Goal: Task Accomplishment & Management: Complete application form

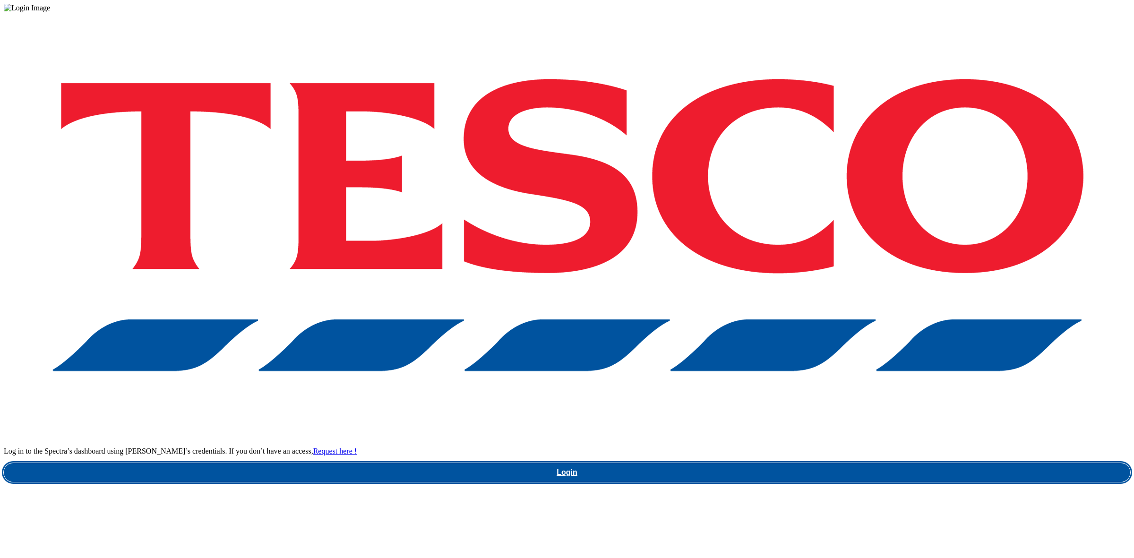
click at [825, 463] on link "Login" at bounding box center [567, 472] width 1127 height 19
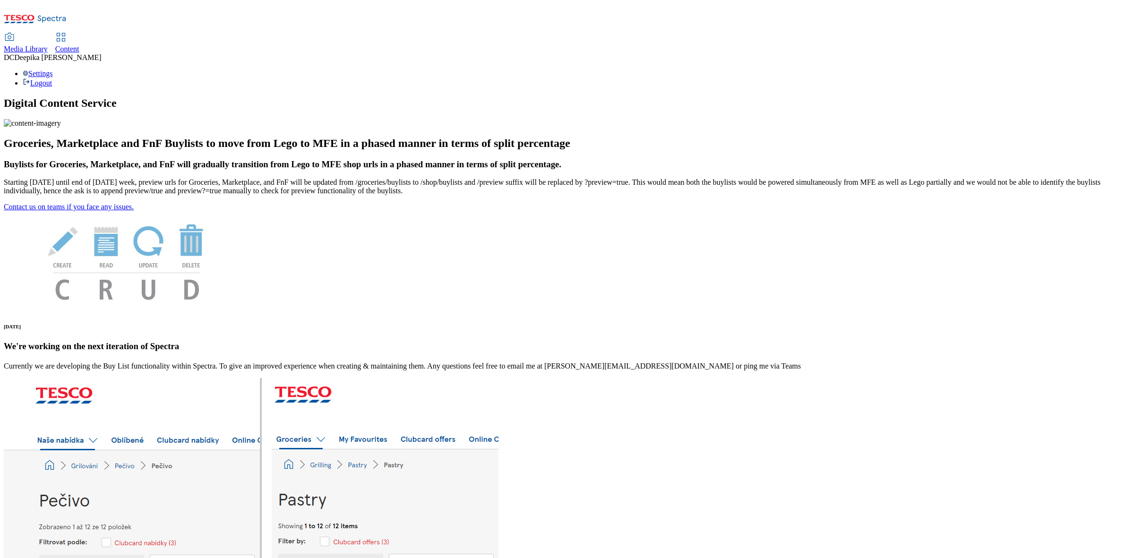
click at [79, 45] on span "Content" at bounding box center [67, 49] width 24 height 8
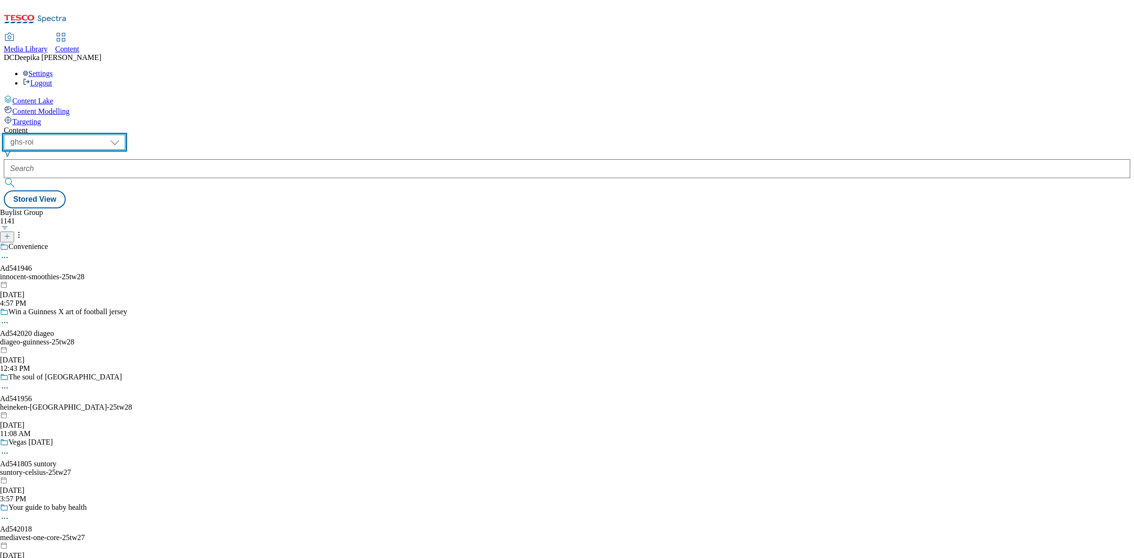
click at [125, 135] on select "ghs-roi ghs-uk" at bounding box center [64, 142] width 121 height 15
select select "ghs-uk"
click at [123, 135] on select "ghs-roi ghs-uk" at bounding box center [64, 142] width 121 height 15
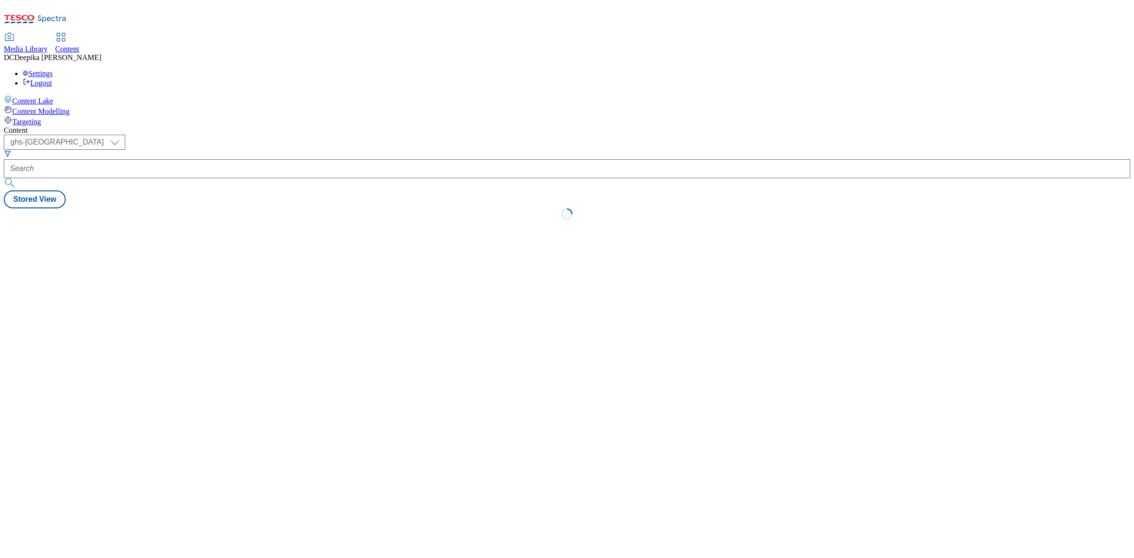
click at [507, 178] on div "Content ( optional ) ghs-roi ghs-uk ghs-uk Stored View Loading" at bounding box center [567, 175] width 1127 height 99
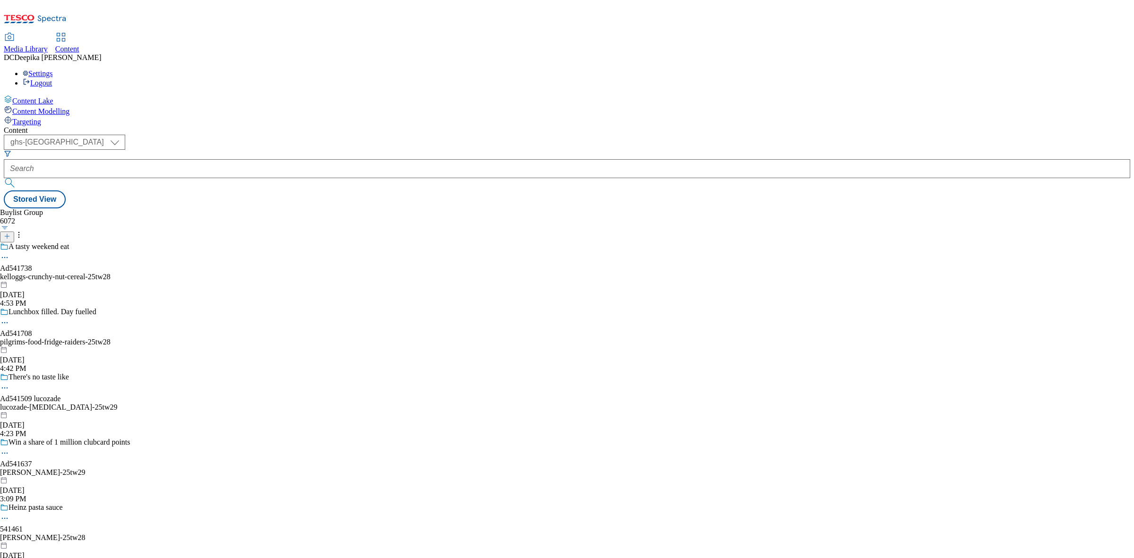
click at [10, 233] on icon at bounding box center [7, 236] width 7 height 7
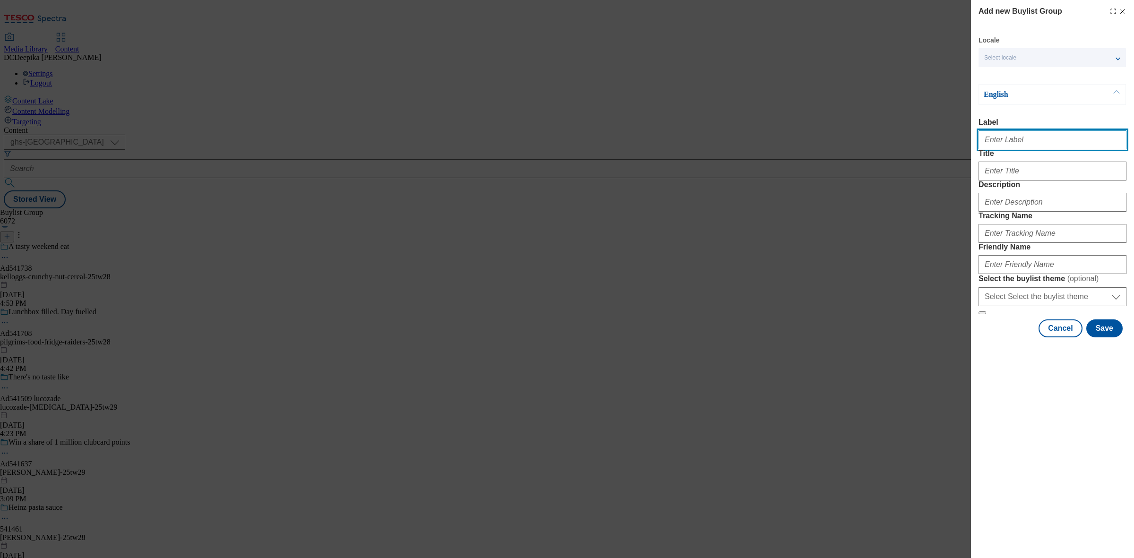
click at [1010, 149] on input "Label" at bounding box center [1053, 139] width 148 height 19
paste input "Ad541335_Spice_Tailor_"
drag, startPoint x: 1021, startPoint y: 151, endPoint x: 1008, endPoint y: 157, distance: 14.4
click at [1008, 157] on form "Label Ad541335_Spice_Tailor_ Title Description Tracking Name Friendly Name Sele…" at bounding box center [1053, 216] width 148 height 197
drag, startPoint x: 1018, startPoint y: 150, endPoint x: 976, endPoint y: 149, distance: 42.1
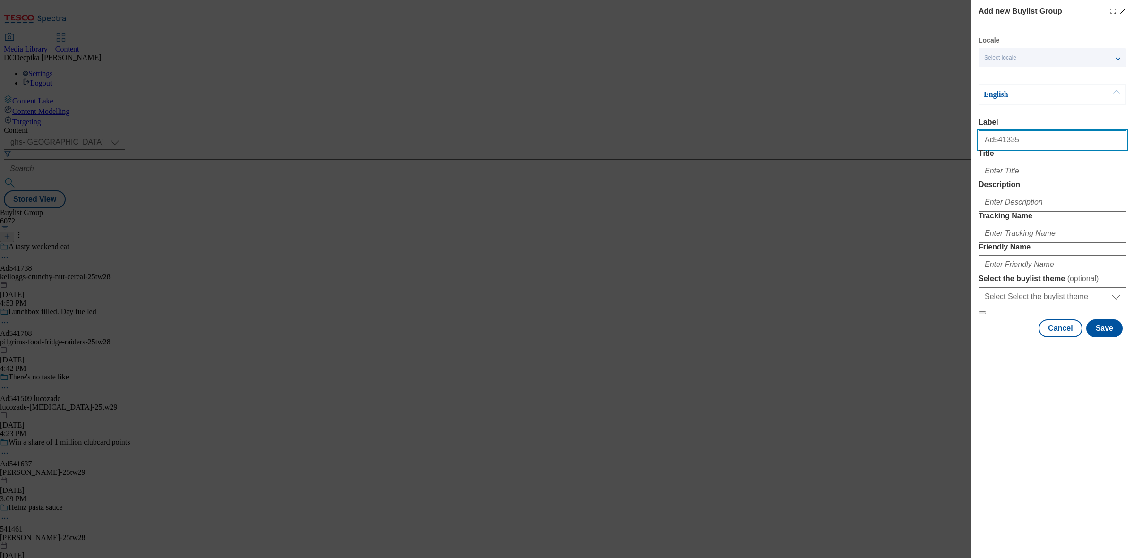
click at [976, 149] on div "Add new Buylist Group Locale Select locale English Welsh English Label Ad541335…" at bounding box center [1052, 169] width 163 height 339
type input "Ad541335"
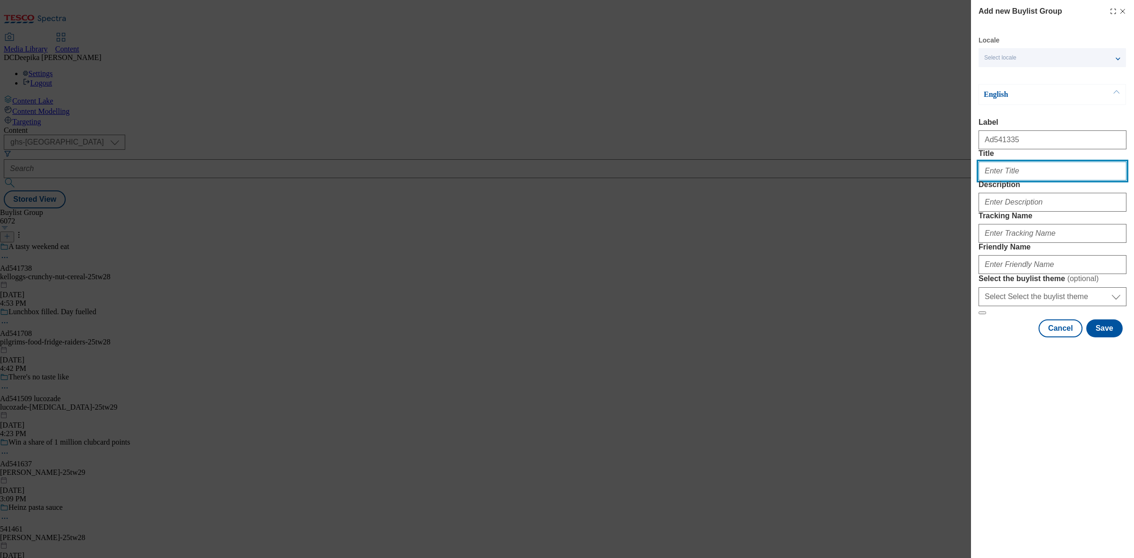
click at [1010, 181] on input "Title" at bounding box center [1053, 171] width 148 height 19
paste input "Restaurant quality"
paste input "Mexican meals in minutes"
click at [1036, 181] on input "Restaurant quality Mexican meals in minutes" at bounding box center [1053, 171] width 148 height 19
click at [1112, 181] on input "Restaurant quality mexican meals in minutes" at bounding box center [1053, 171] width 148 height 19
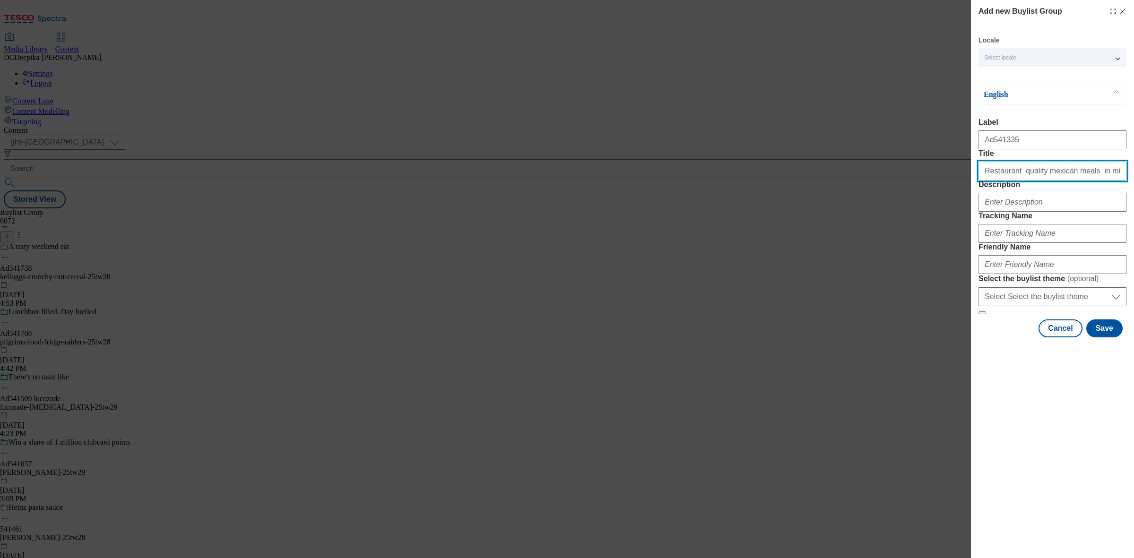
type input "Restaurant quality mexican meals in minutes"
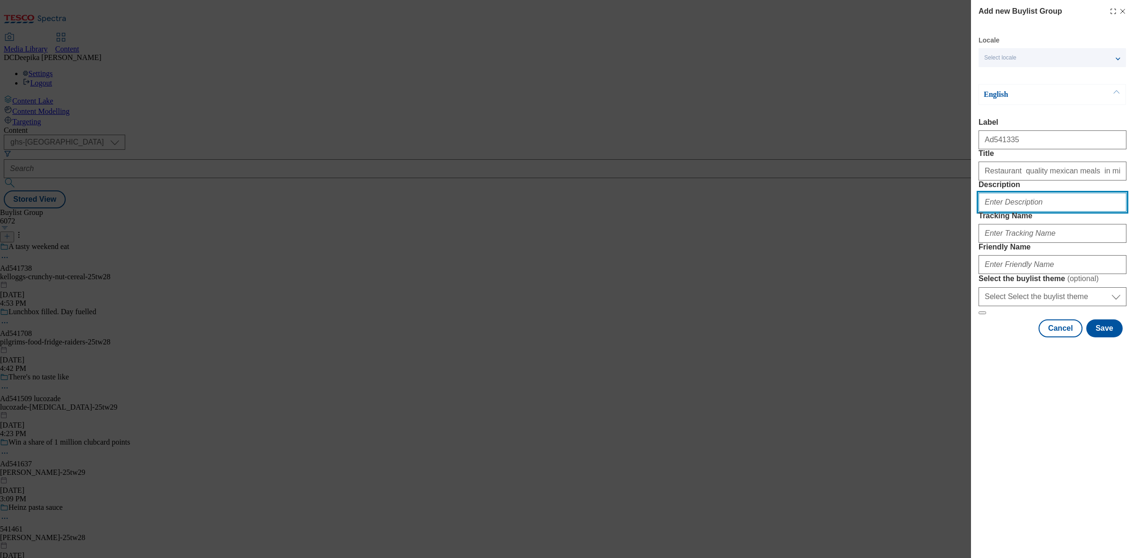
click at [1071, 212] on input "Description" at bounding box center [1053, 202] width 148 height 19
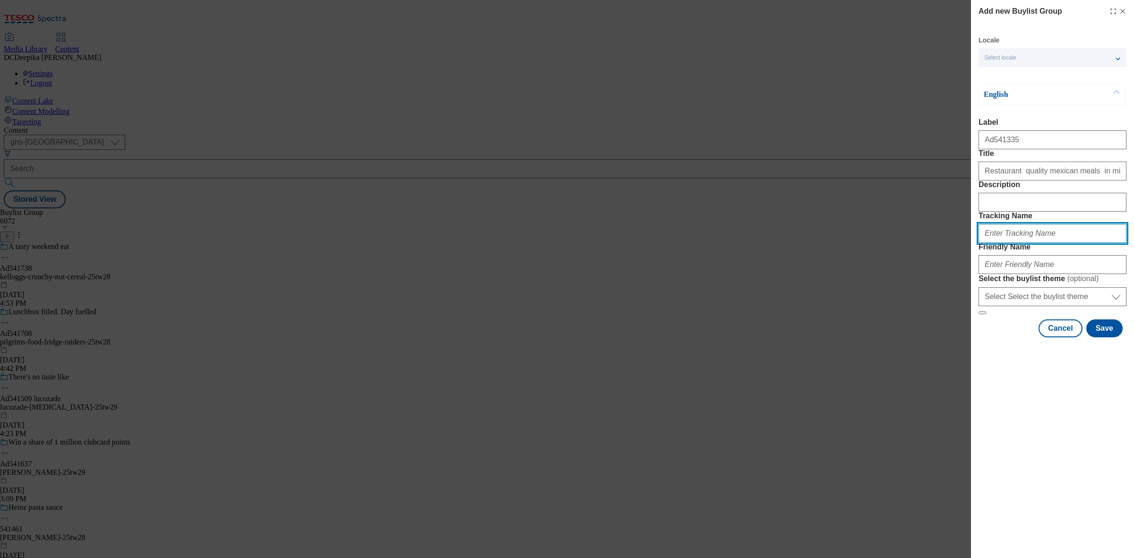
click at [1029, 243] on input "Tracking Name" at bounding box center [1053, 233] width 148 height 19
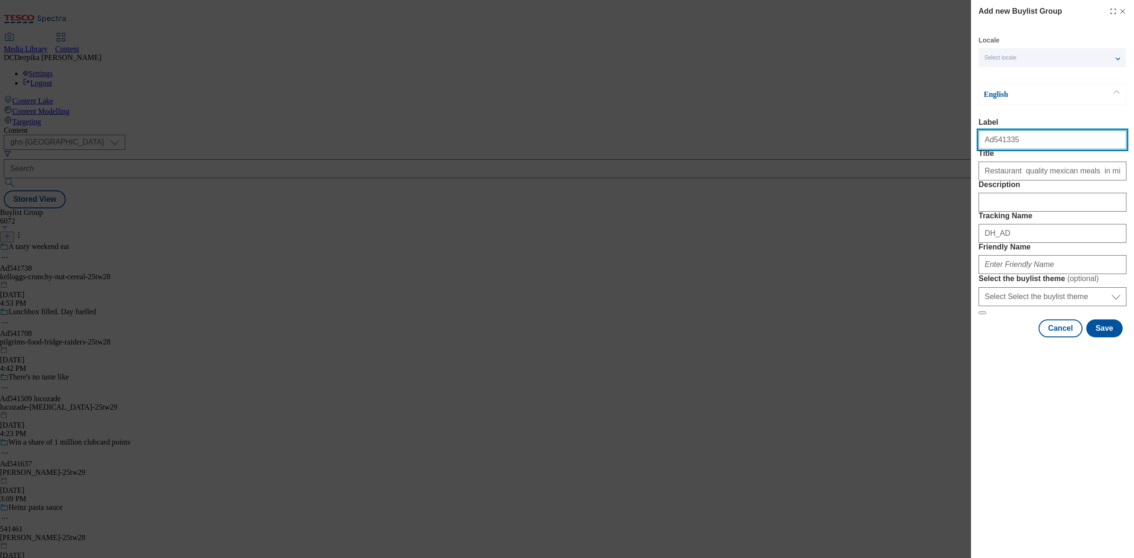
drag, startPoint x: 1022, startPoint y: 147, endPoint x: 991, endPoint y: 149, distance: 30.8
click at [991, 149] on input "Ad541335" at bounding box center [1053, 139] width 148 height 19
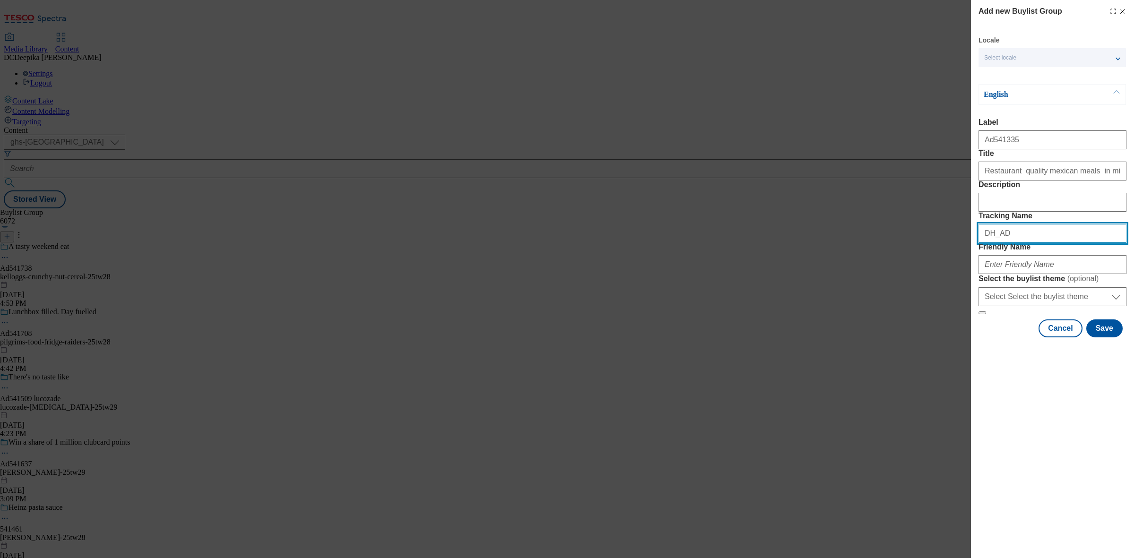
click at [1029, 243] on input "DH_AD" at bounding box center [1053, 233] width 148 height 19
paste input "541335"
type input "DH_AD541335"
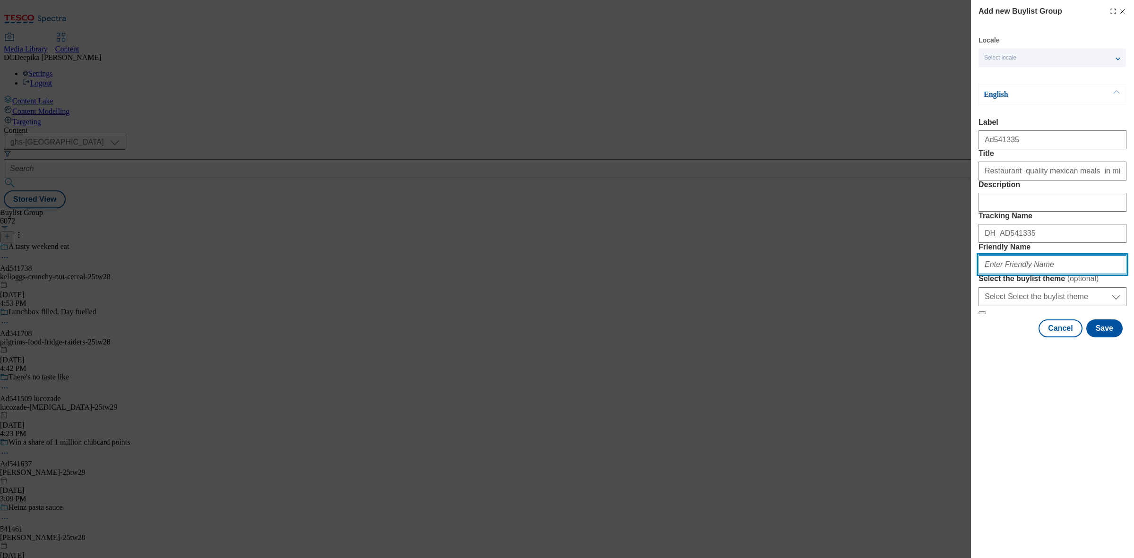
click at [1026, 274] on input "Friendly Name" at bounding box center [1053, 264] width 148 height 19
click at [1029, 274] on input "Friendly Name" at bounding box center [1053, 264] width 148 height 19
paste input "premier-the-spice-tailor-25tw28"
type input "premier-the-spice-tailor-25tw28"
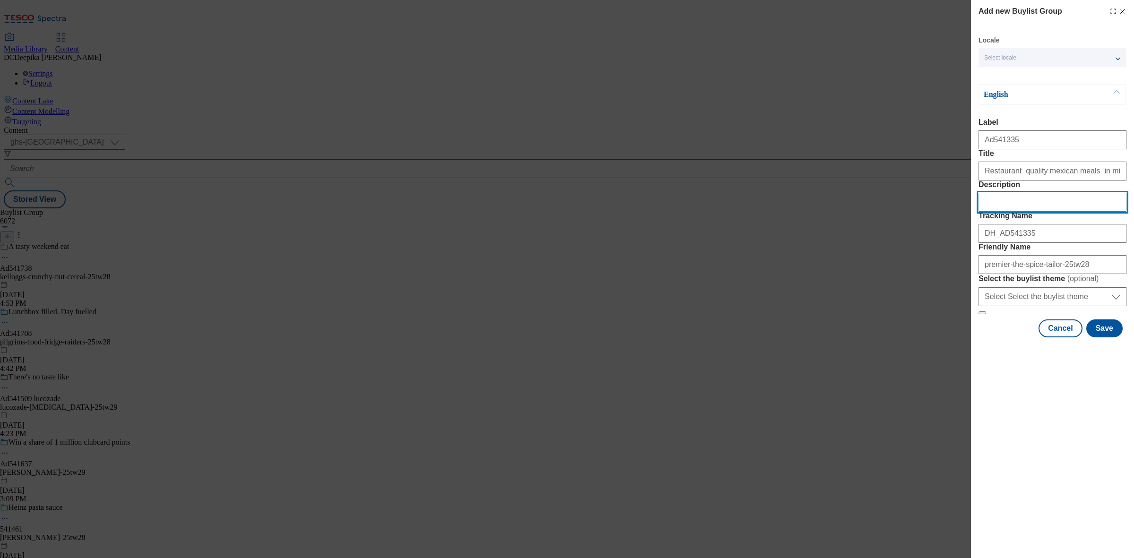
click at [1021, 212] on input "Description" at bounding box center [1053, 202] width 148 height 19
click at [1113, 337] on button "Save" at bounding box center [1105, 328] width 36 height 18
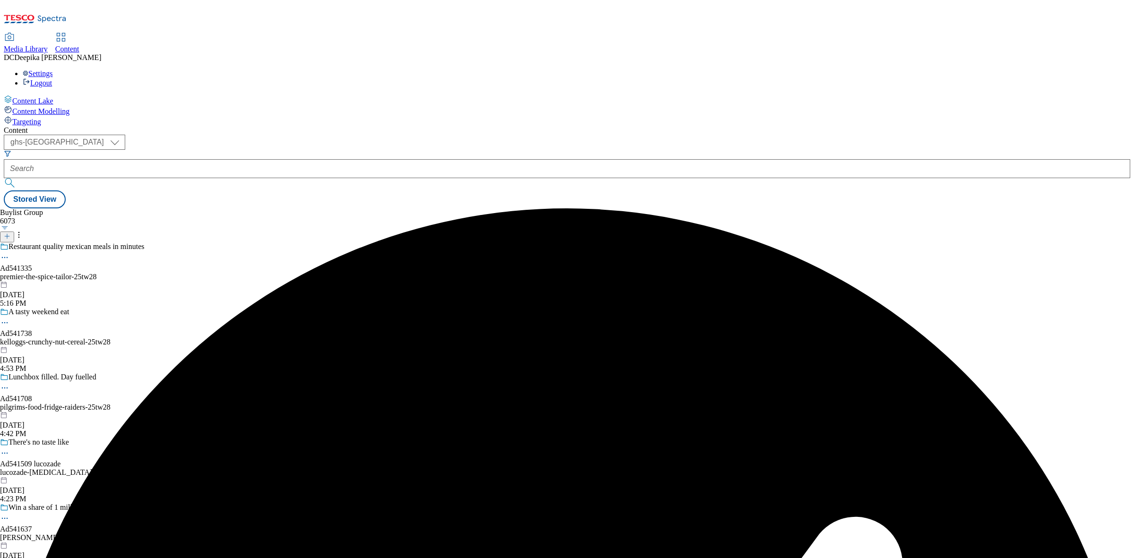
click at [144, 242] on div "Restaurant quality mexican meals in minutes Ad541335 premier-the-spice-tailor-2…" at bounding box center [72, 274] width 144 height 65
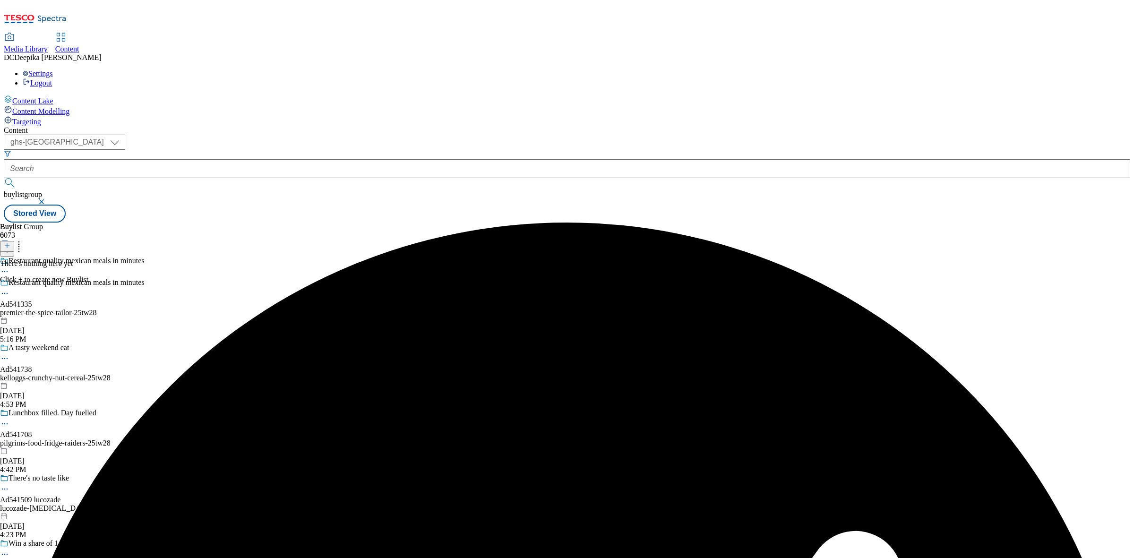
click at [10, 242] on icon at bounding box center [7, 245] width 7 height 7
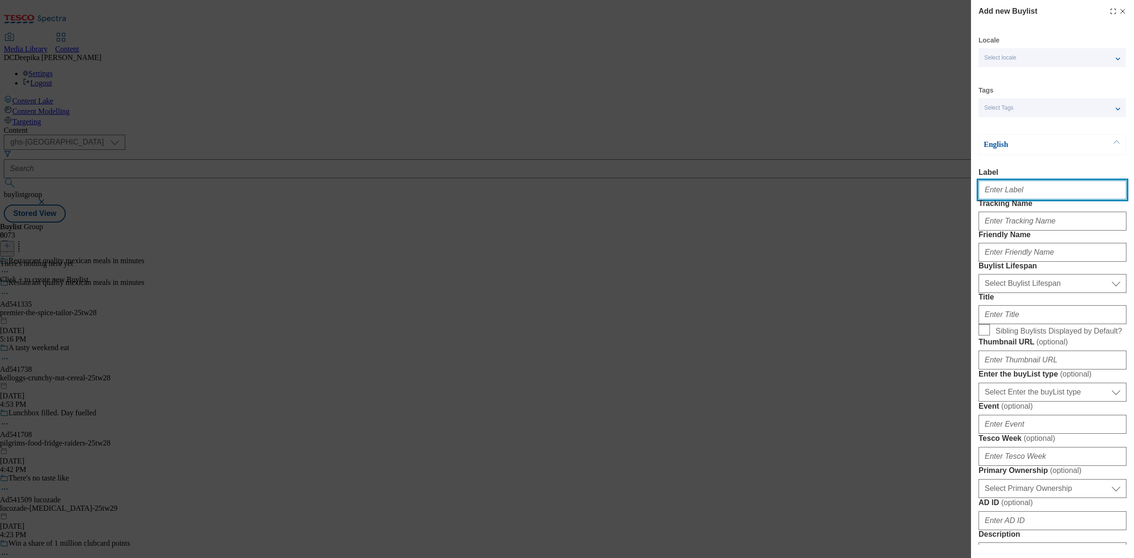
click at [1018, 185] on input "Label" at bounding box center [1053, 190] width 148 height 19
paste input "Ad541335"
type input "Ad541335"
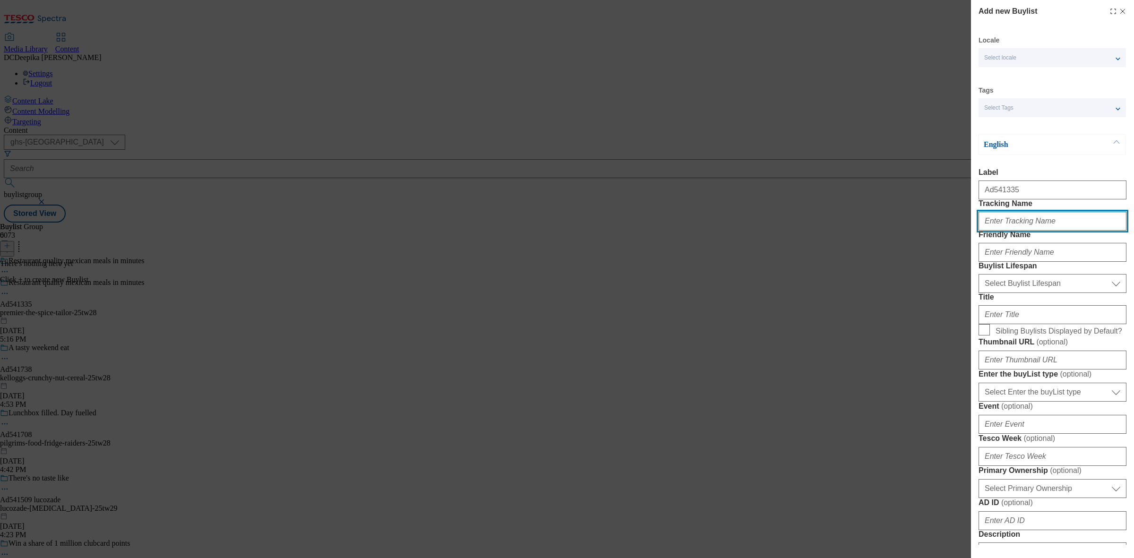
click at [1025, 231] on input "Tracking Name" at bounding box center [1053, 221] width 148 height 19
paste input "Ad541335"
click at [1011, 231] on input "DH_ADAd541335" at bounding box center [1053, 221] width 148 height 19
click at [1031, 231] on input "DH_AD41335" at bounding box center [1053, 221] width 148 height 19
click at [1001, 231] on input "DH_AD41335" at bounding box center [1053, 221] width 148 height 19
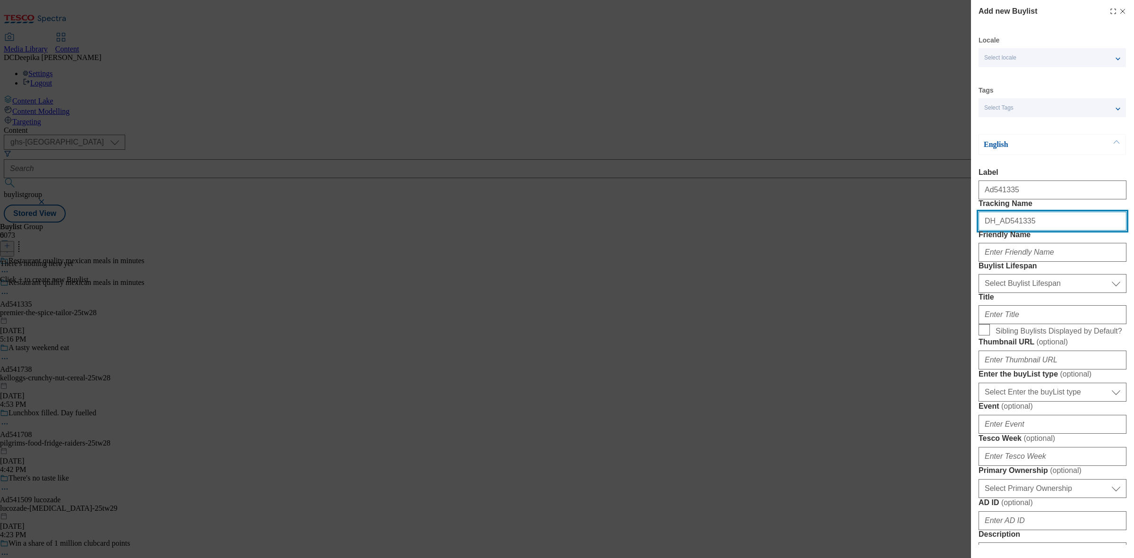
click at [1034, 231] on input "DH_AD541335" at bounding box center [1053, 221] width 148 height 19
type input "DH_AD541335"
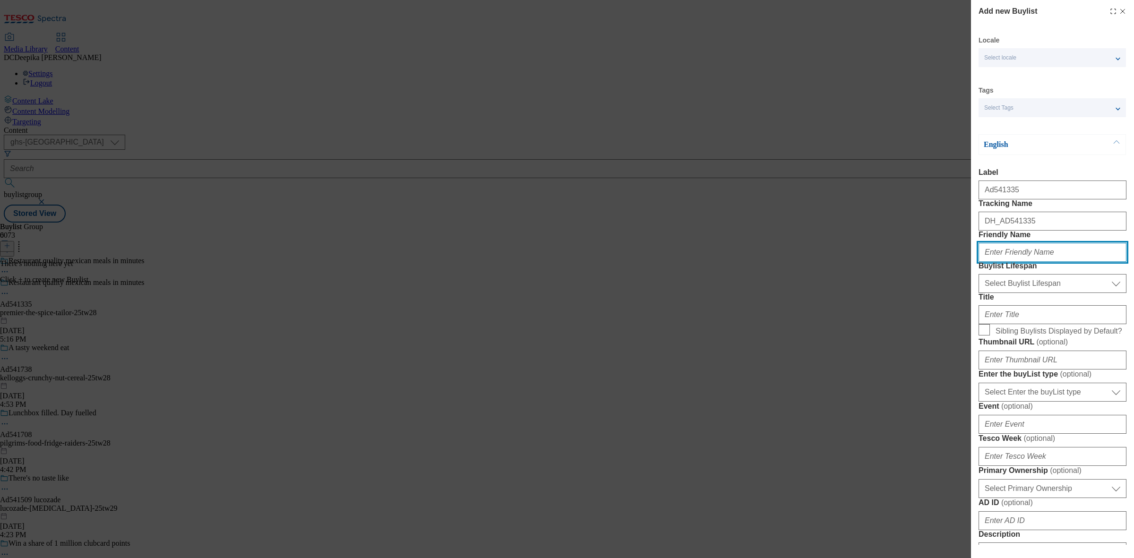
click at [1018, 262] on input "Friendly Name" at bounding box center [1053, 252] width 148 height 19
paste input "premier"
type input "premier"
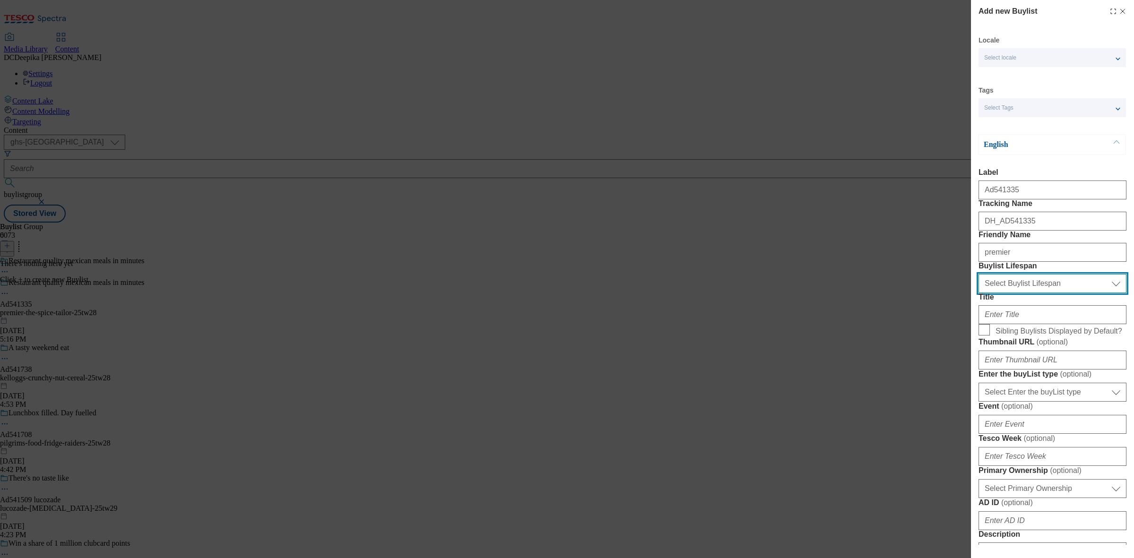
click at [1025, 293] on select "Select Buylist Lifespan evergreen seasonal tactical" at bounding box center [1053, 283] width 148 height 19
select select "tactical"
click at [979, 293] on select "Select Buylist Lifespan evergreen seasonal tactical" at bounding box center [1053, 283] width 148 height 19
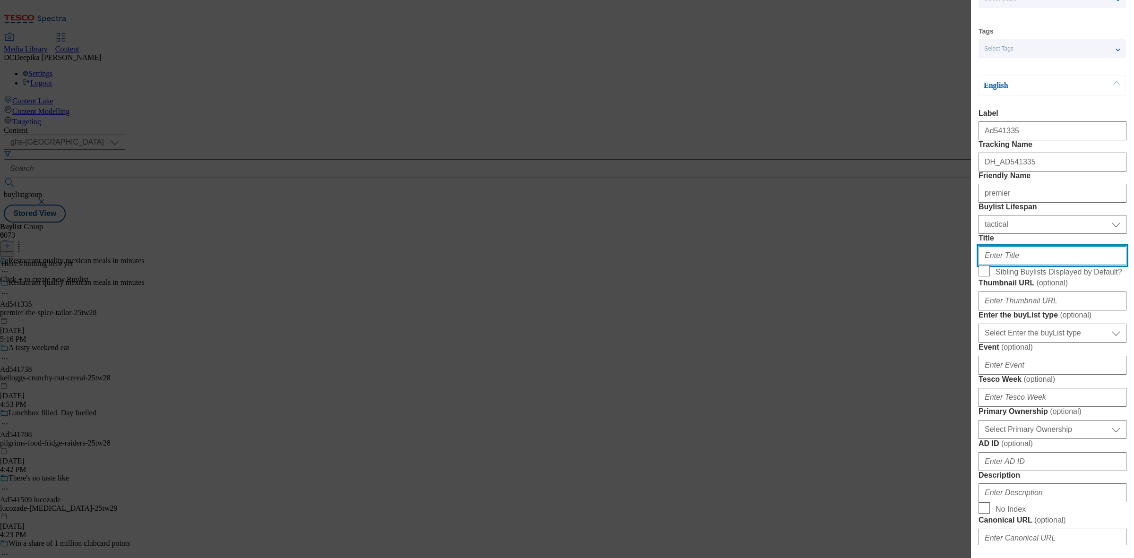
click at [1036, 265] on input "Title" at bounding box center [1053, 255] width 148 height 19
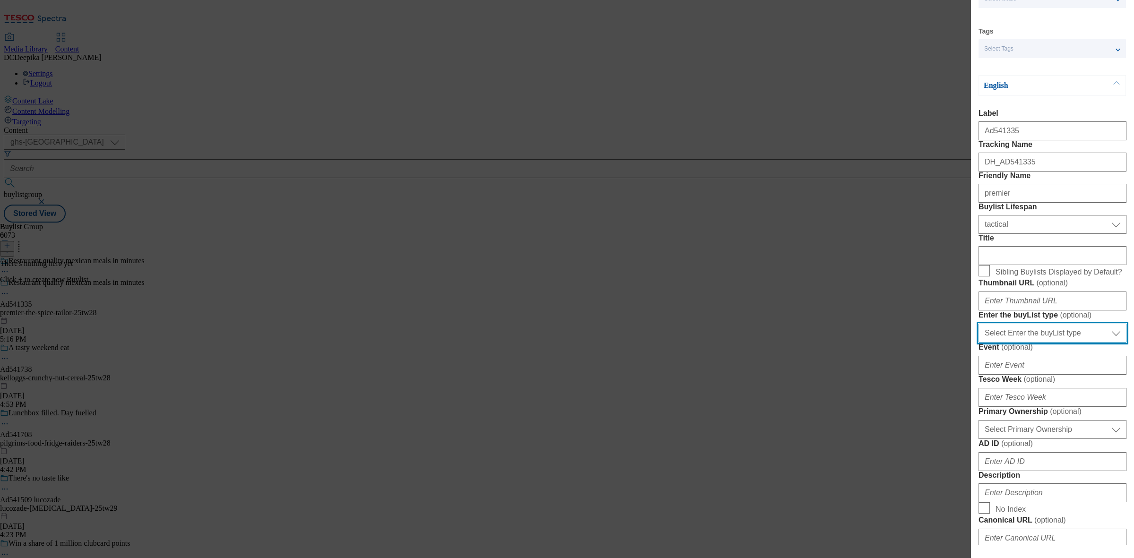
click at [1061, 343] on select "Select Enter the buyList type event supplier funded long term >4 weeks supplier…" at bounding box center [1053, 333] width 148 height 19
select select "supplier funded short term 1-3 weeks"
click at [979, 343] on select "Select Enter the buyList type event supplier funded long term >4 weeks supplier…" at bounding box center [1053, 333] width 148 height 19
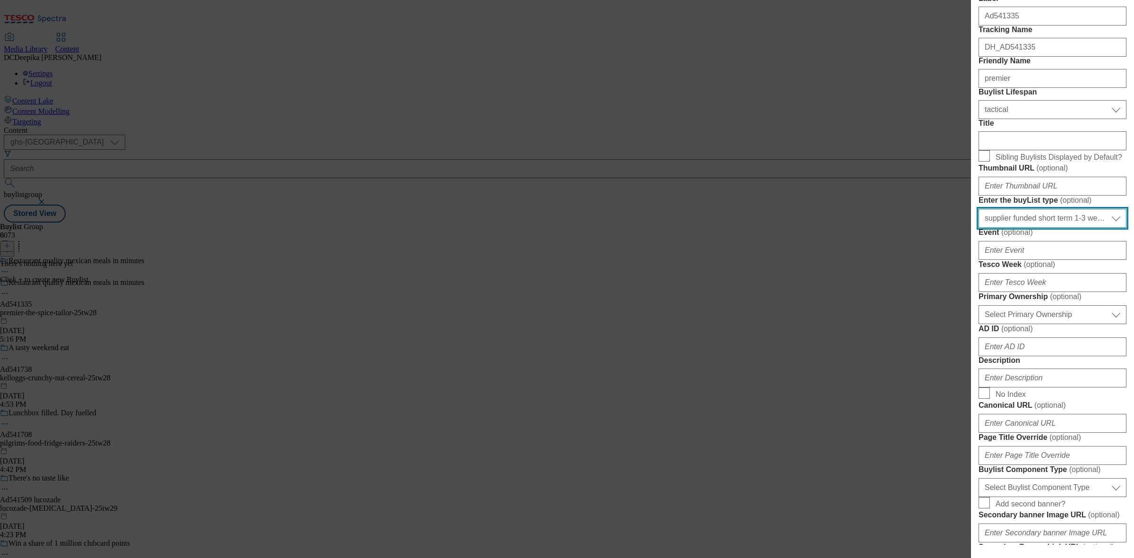
scroll to position [177, 0]
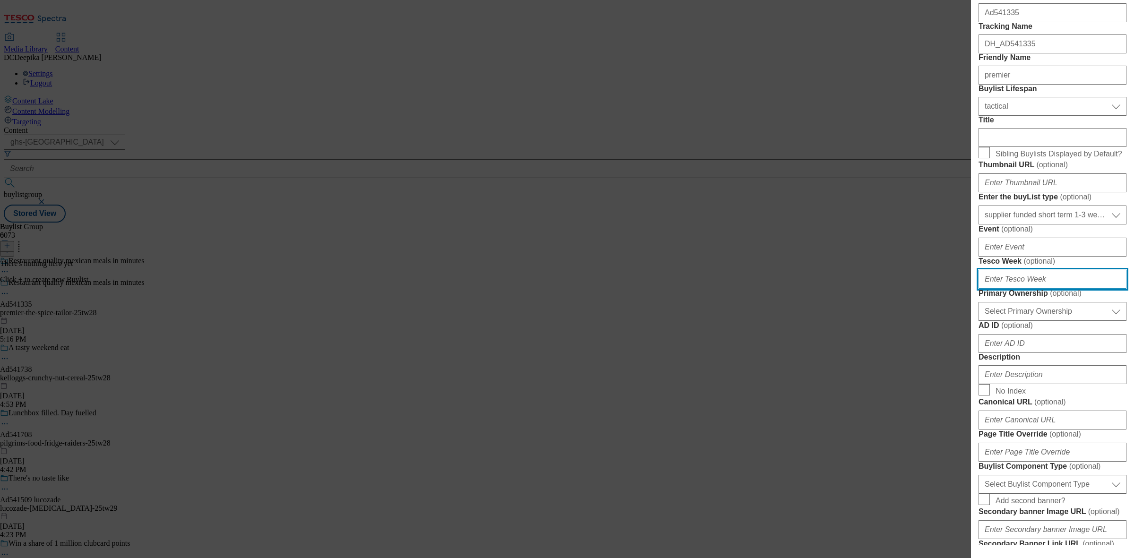
click at [1021, 289] on input "Tesco Week ( optional )" at bounding box center [1053, 279] width 148 height 19
click at [1036, 289] on input "Tesco Week ( optional )" at bounding box center [1053, 279] width 148 height 19
type input "28"
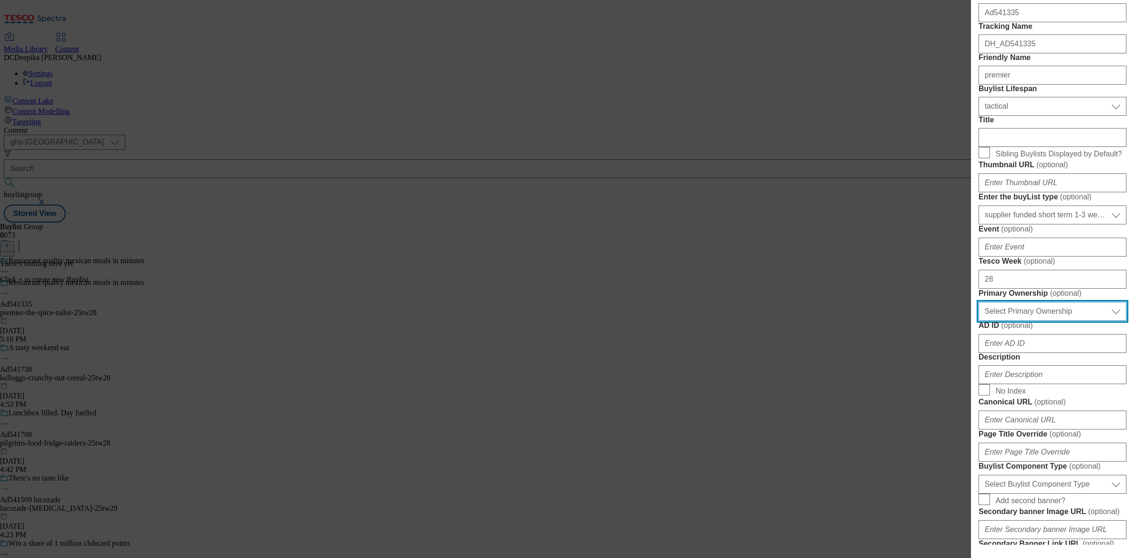
drag, startPoint x: 1058, startPoint y: 468, endPoint x: 1047, endPoint y: 469, distance: 10.4
click at [1058, 321] on select "Select Primary Ownership tesco dunnhumby" at bounding box center [1053, 311] width 148 height 19
select select "dunnhumby"
click at [979, 321] on select "Select Primary Ownership tesco dunnhumby" at bounding box center [1053, 311] width 148 height 19
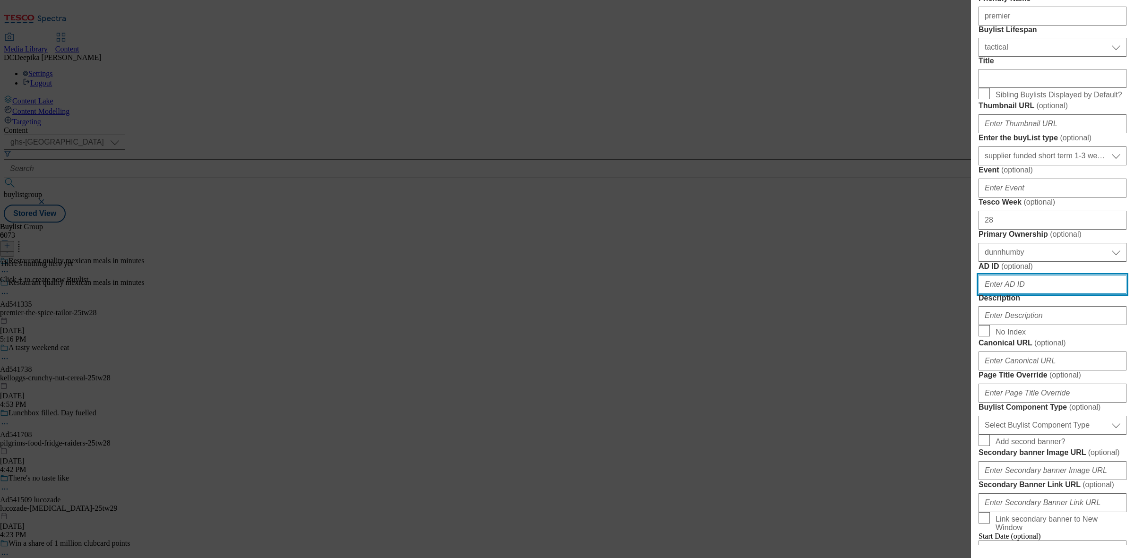
click at [1009, 294] on input "AD ID ( optional )" at bounding box center [1053, 284] width 148 height 19
paste input "premier"
type input "premier"
drag, startPoint x: 1019, startPoint y: 452, endPoint x: 947, endPoint y: 457, distance: 72.5
click at [947, 457] on div "Add new Buylist Locale Select locale English Welsh Tags Select Tags fnf marketp…" at bounding box center [567, 279] width 1134 height 558
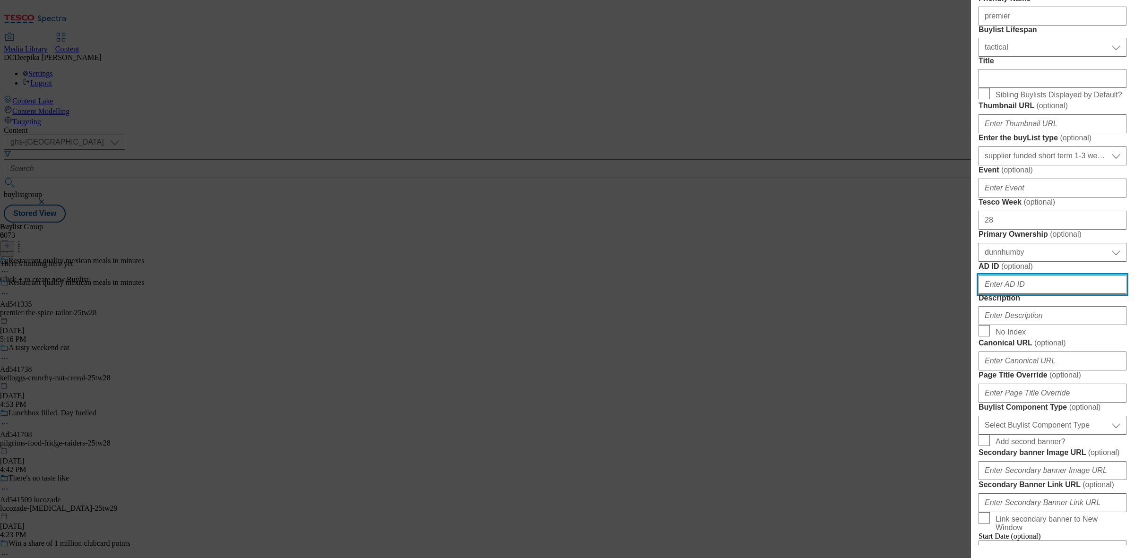
paste input "541335"
type input "541335"
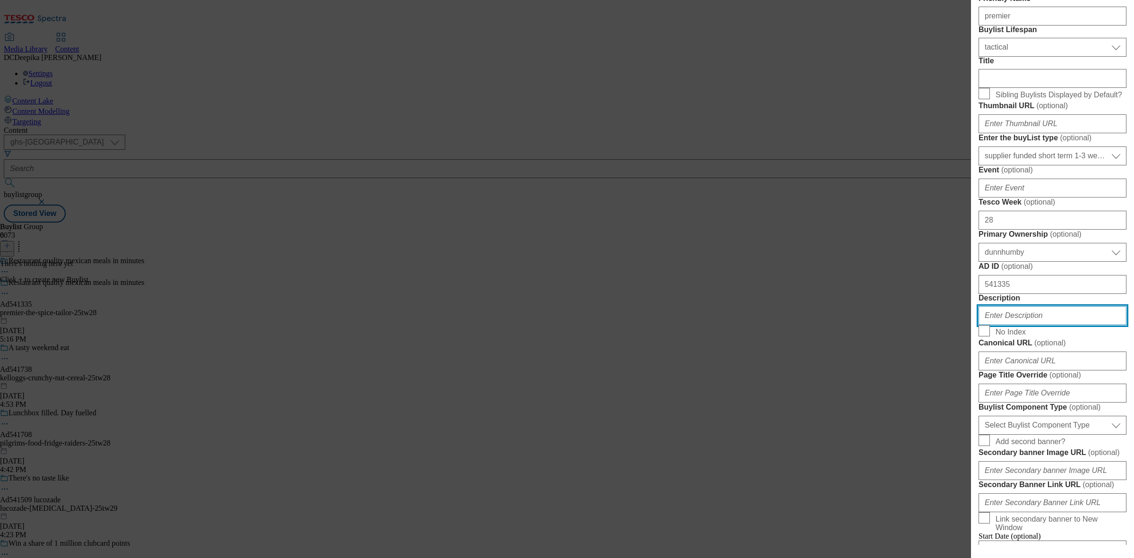
click at [1026, 325] on input "Description" at bounding box center [1053, 315] width 148 height 19
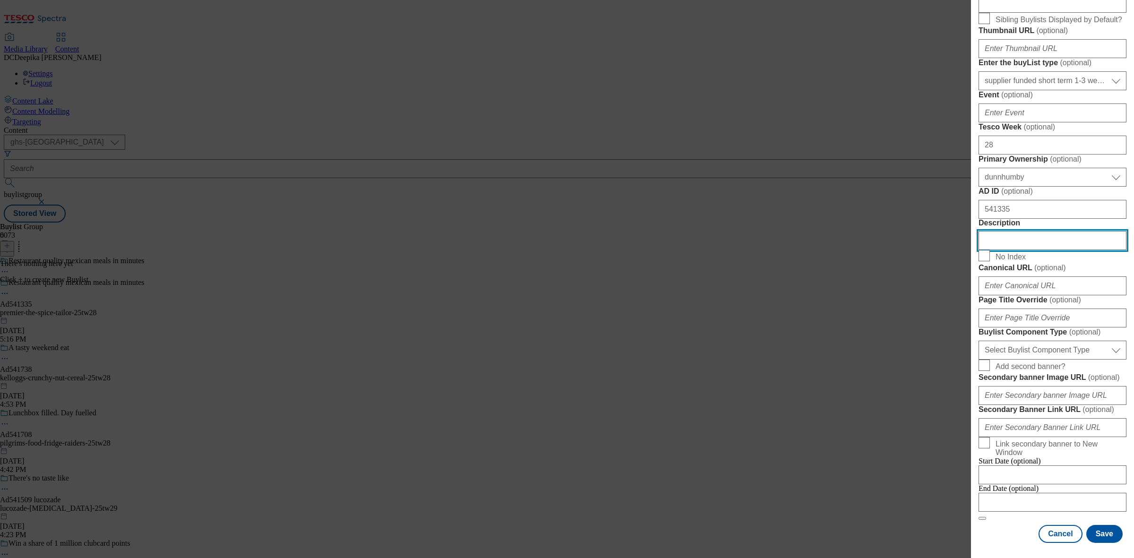
scroll to position [473, 0]
click at [1062, 360] on select "Select Buylist Component Type Banner Competition Header Meal" at bounding box center [1053, 350] width 148 height 19
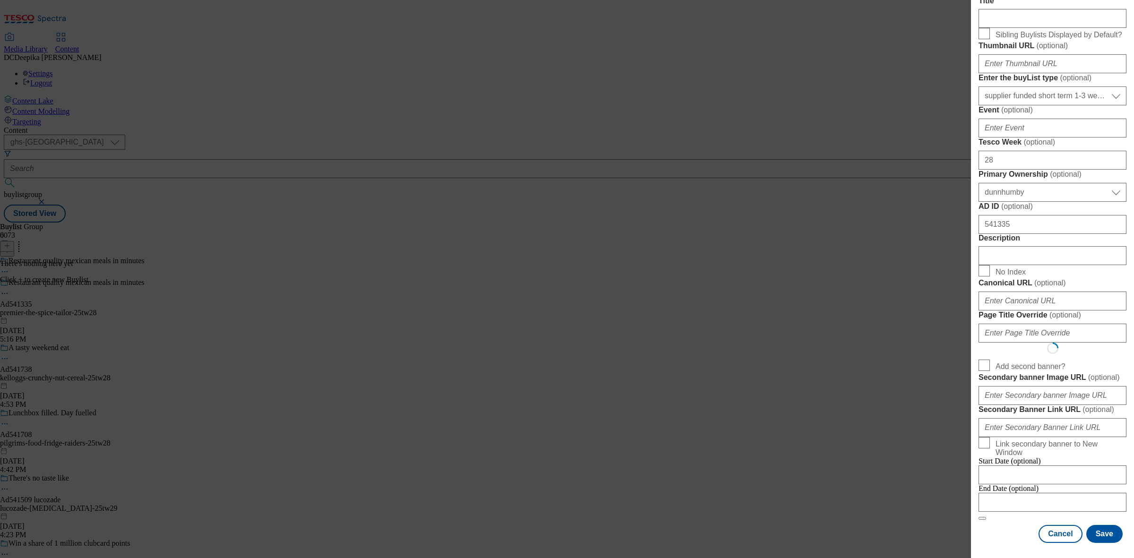
select select "Banner"
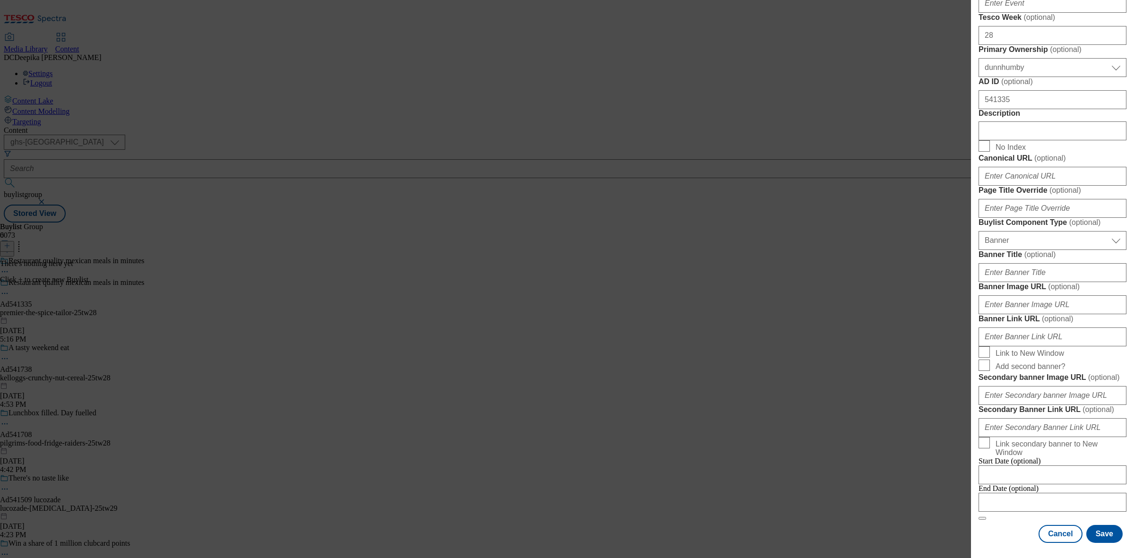
scroll to position [591, 0]
click at [1029, 282] on input "Banner Title ( optional )" at bounding box center [1053, 272] width 148 height 19
click at [1026, 314] on input "Banner Image URL ( optional )" at bounding box center [1053, 304] width 148 height 19
click at [1013, 346] on input "Banner Link URL ( optional )" at bounding box center [1053, 337] width 148 height 19
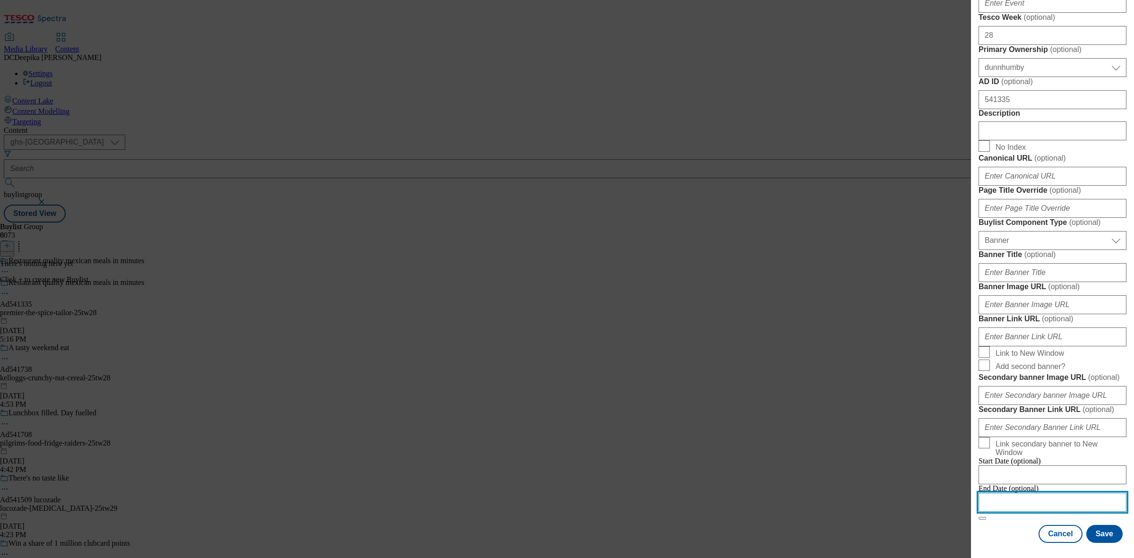
click at [1038, 497] on input "Modal" at bounding box center [1053, 502] width 148 height 19
select select "2025"
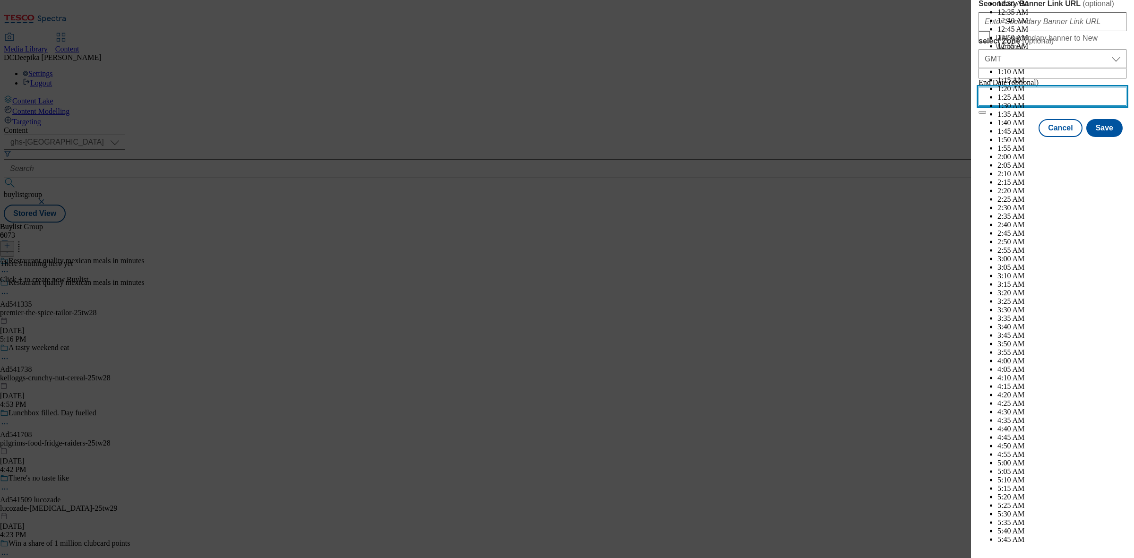
scroll to position [3638, 0]
select select "November"
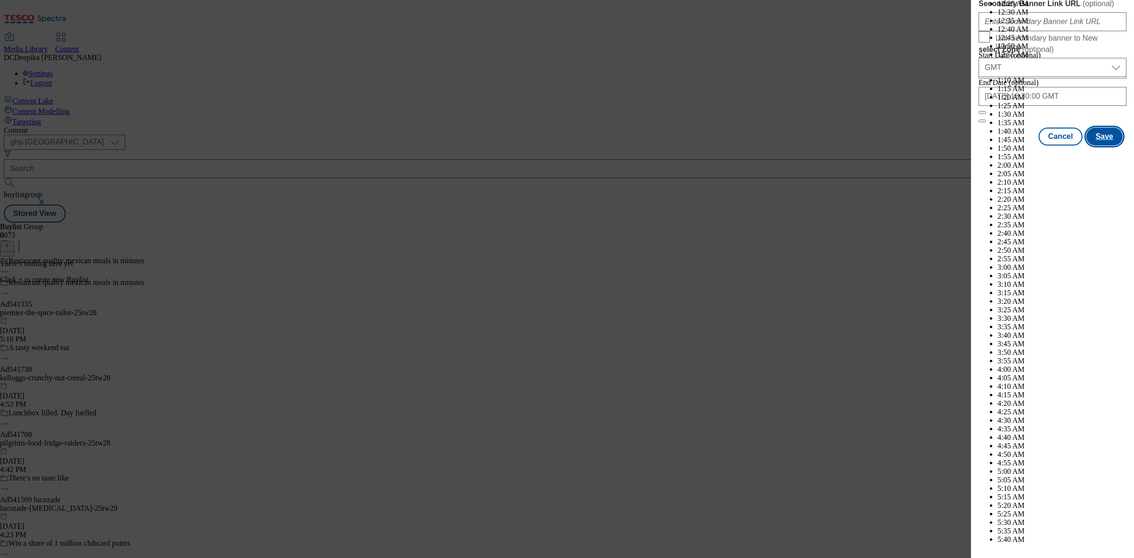
click at [1097, 146] on button "Save" at bounding box center [1105, 137] width 36 height 18
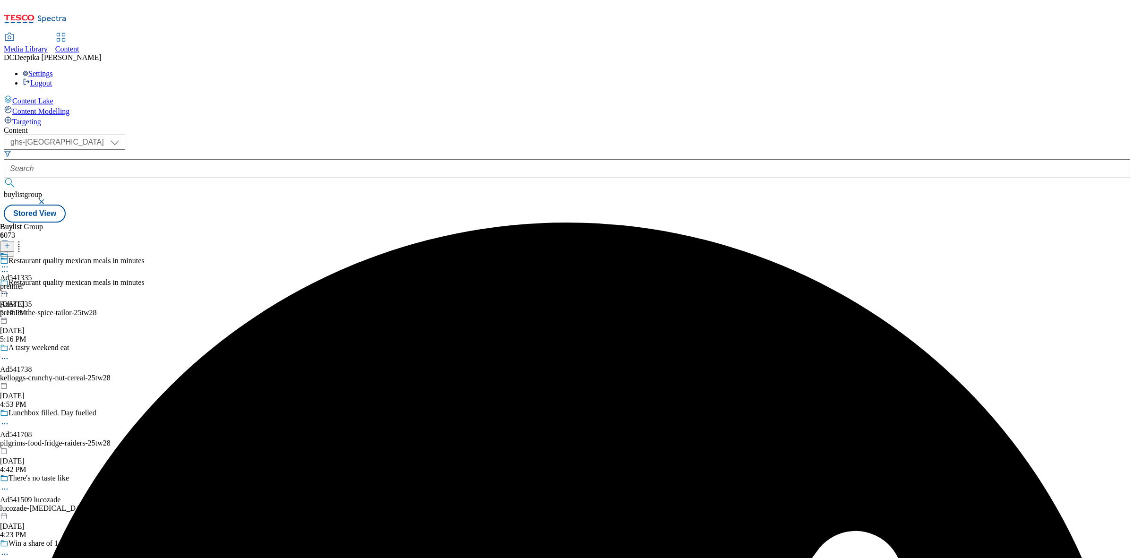
click at [32, 252] on div "Ad541335 premier Aug 28, 2025 5:17 PM" at bounding box center [16, 284] width 32 height 65
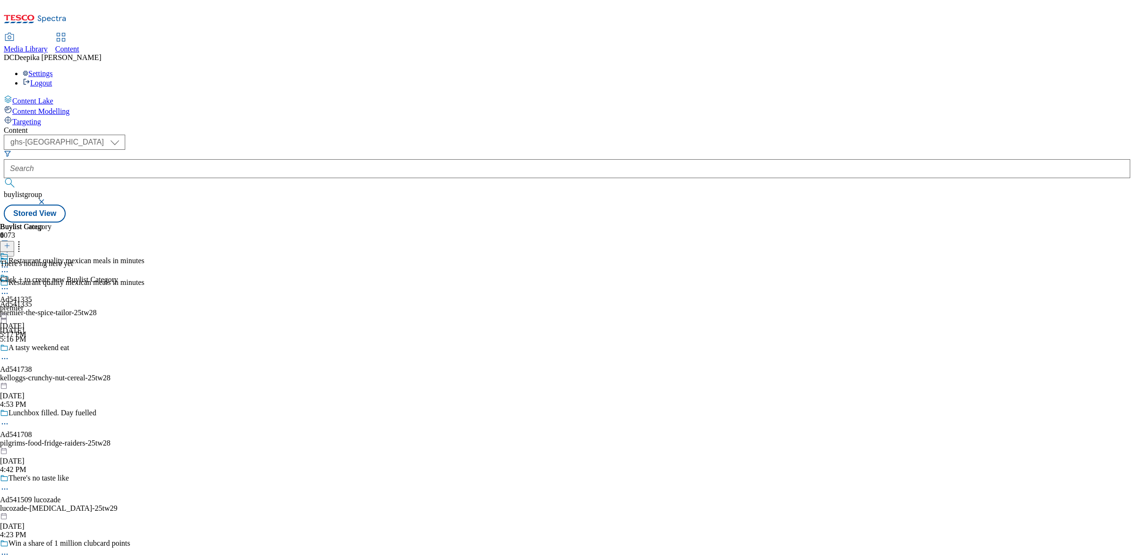
click at [14, 241] on button at bounding box center [7, 246] width 14 height 11
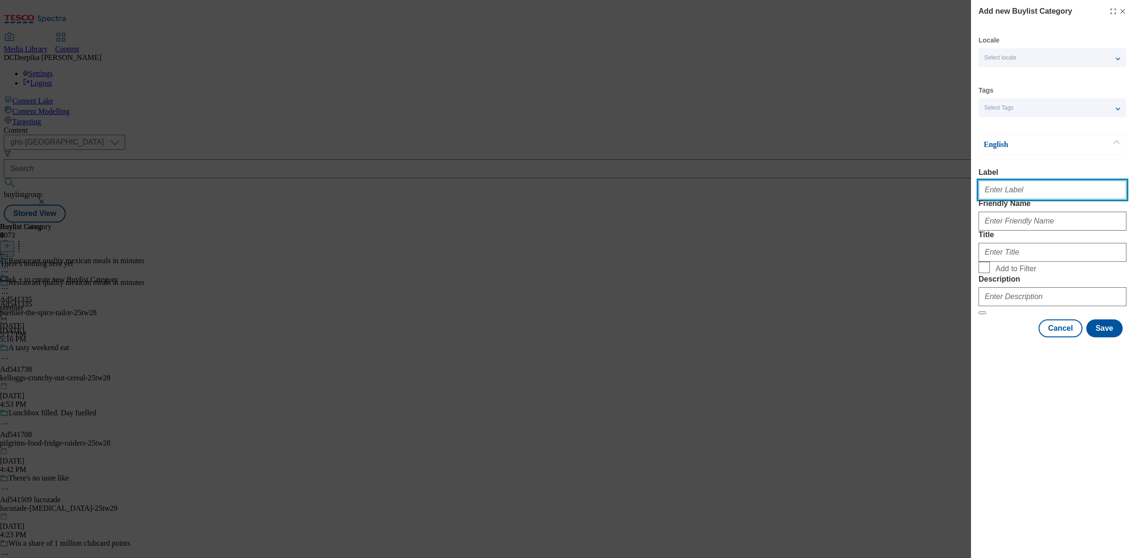
click at [1014, 199] on input "Label" at bounding box center [1053, 190] width 148 height 19
paste input "Ad541335"
type input "Ad541335"
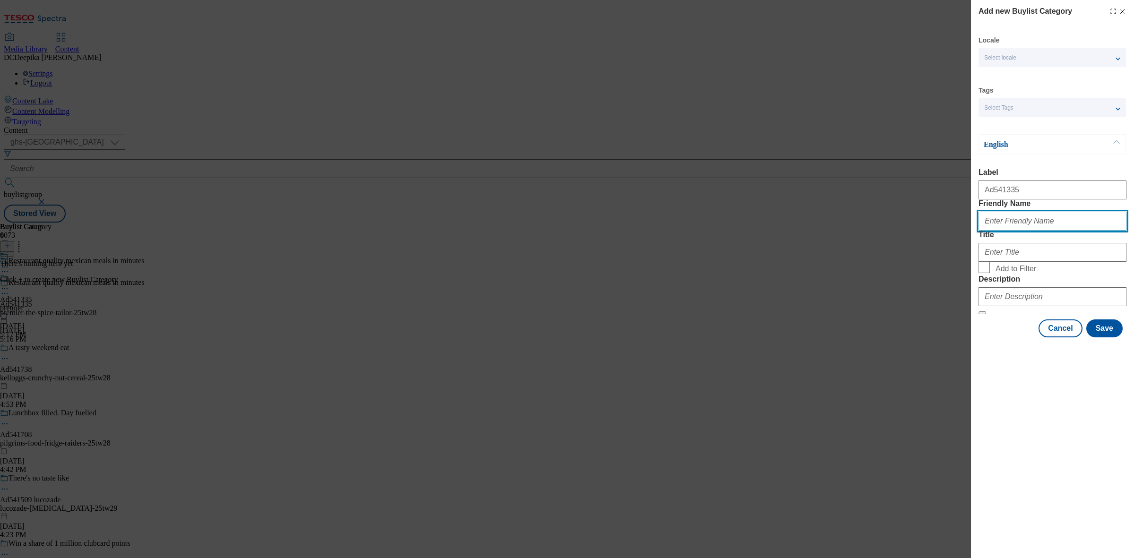
click at [1022, 231] on input "Friendly Name" at bounding box center [1053, 221] width 148 height 19
paste input "premier-the-spice-tailor"
type input "premier-the-spice-tailor"
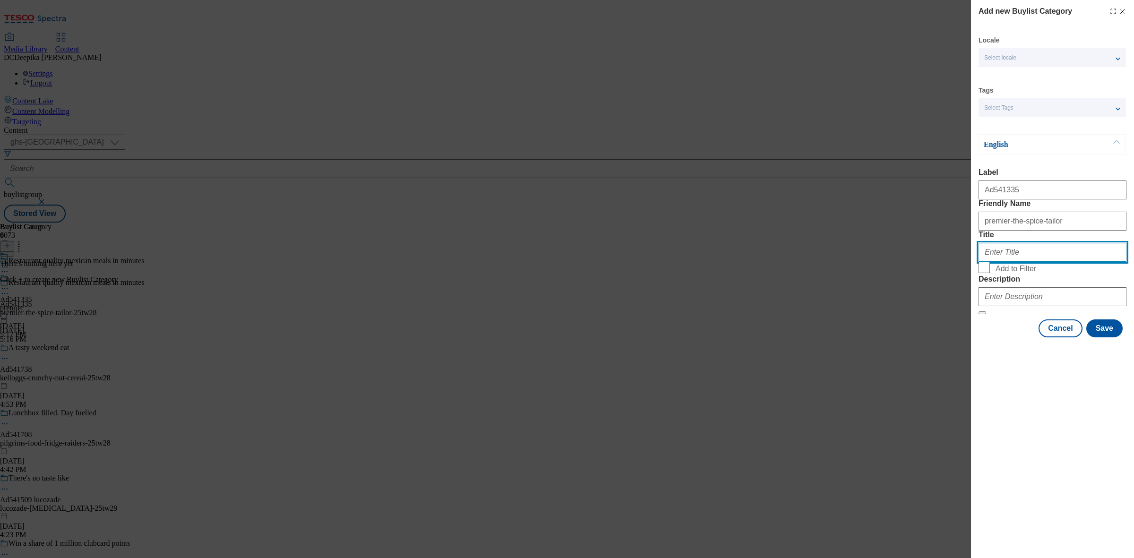
click at [1065, 262] on input "Title" at bounding box center [1053, 252] width 148 height 19
paste input "Premier"
type input "Premier"
drag, startPoint x: 1027, startPoint y: 450, endPoint x: 1035, endPoint y: 381, distance: 69.0
click at [1030, 449] on div "Add new Buylist Category Locale Select locale English Welsh Tags Select Tags fn…" at bounding box center [1052, 279] width 163 height 558
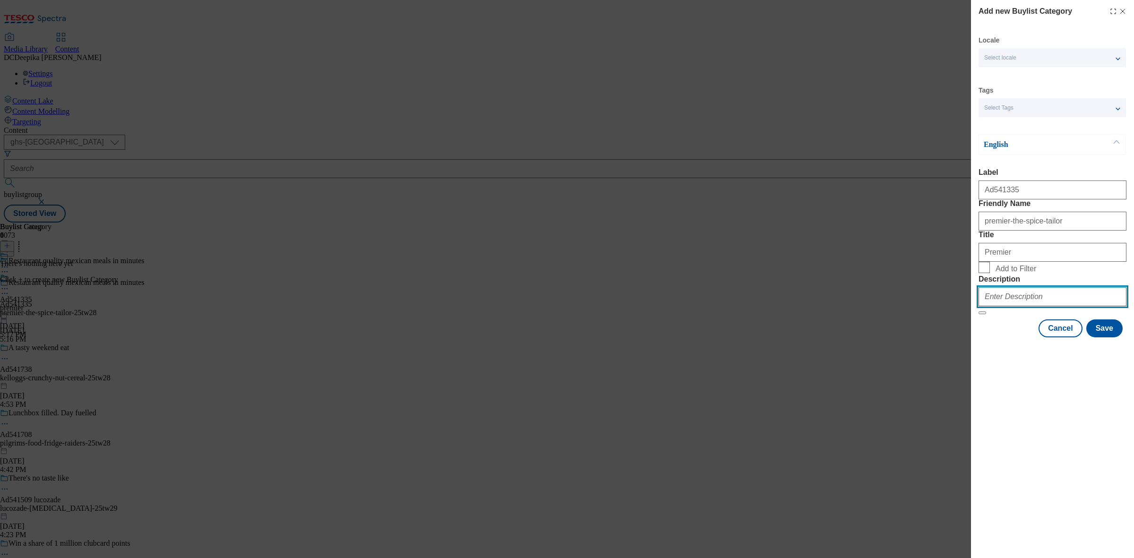
click at [1036, 306] on input "Description" at bounding box center [1053, 296] width 148 height 19
click at [1116, 337] on button "Save" at bounding box center [1105, 328] width 36 height 18
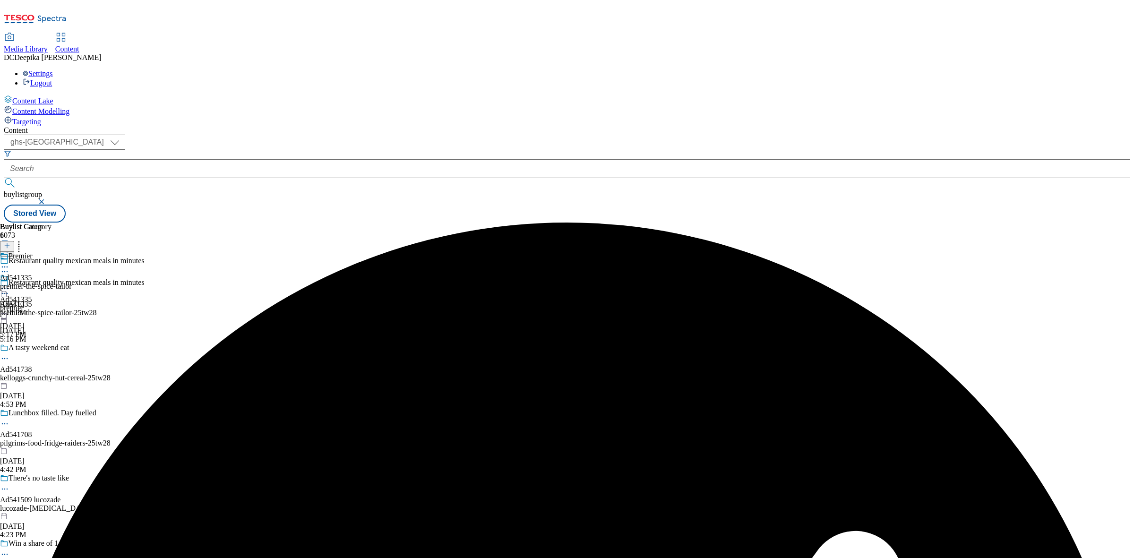
click at [735, 223] on div "Buylist Group 6073 Restaurant quality mexican meals in minutes Restaurant quali…" at bounding box center [567, 223] width 1127 height 0
click at [72, 252] on div "Premier Ad541335 premier-the-spice-tailor Aug 28, 2025 5:18 PM" at bounding box center [36, 284] width 72 height 65
click at [10, 242] on icon at bounding box center [7, 245] width 7 height 7
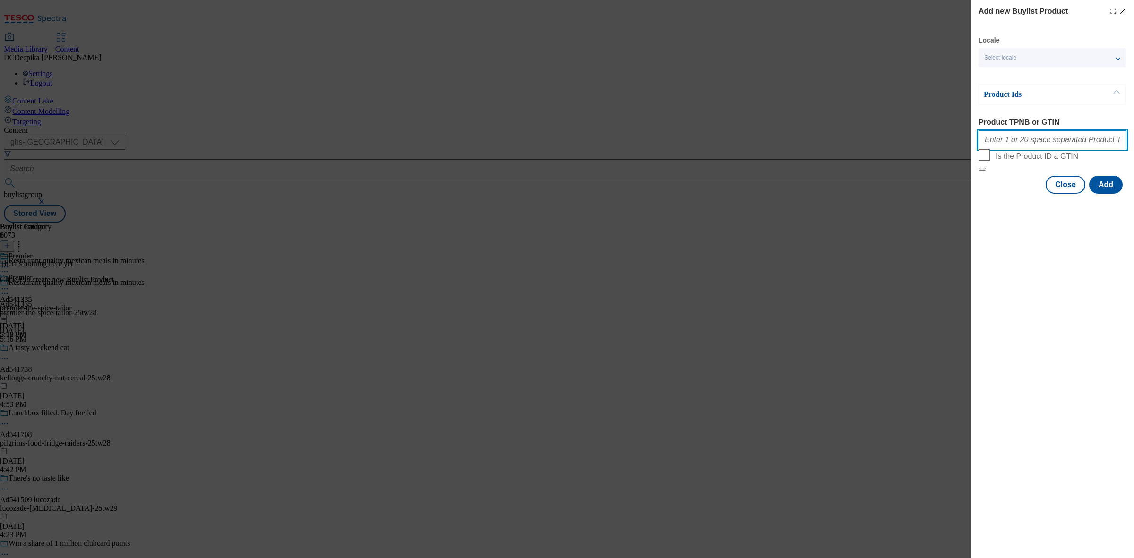
click at [1024, 148] on input "Product TPNB or GTIN" at bounding box center [1053, 139] width 148 height 19
paste input "96870925 96708549 97016590, 96870925 96708549 97016590, 96870925 96708549 97016…"
type input "96870925 96708549 97016590, 96870925 96708549 97016590, 96870925 96708549 97016…"
click at [1096, 194] on button "Add" at bounding box center [1106, 185] width 34 height 18
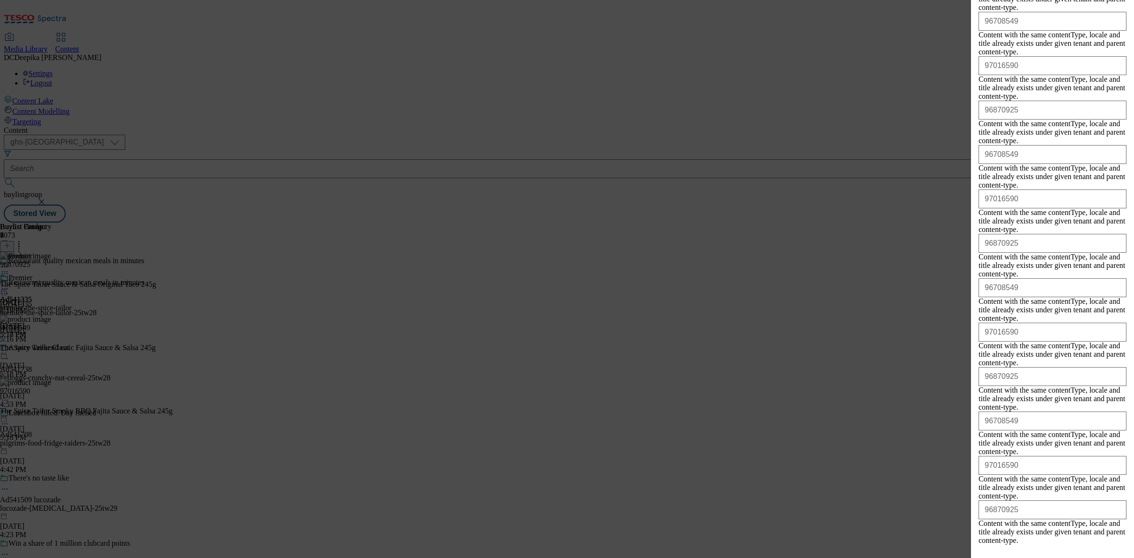
scroll to position [3215, 0]
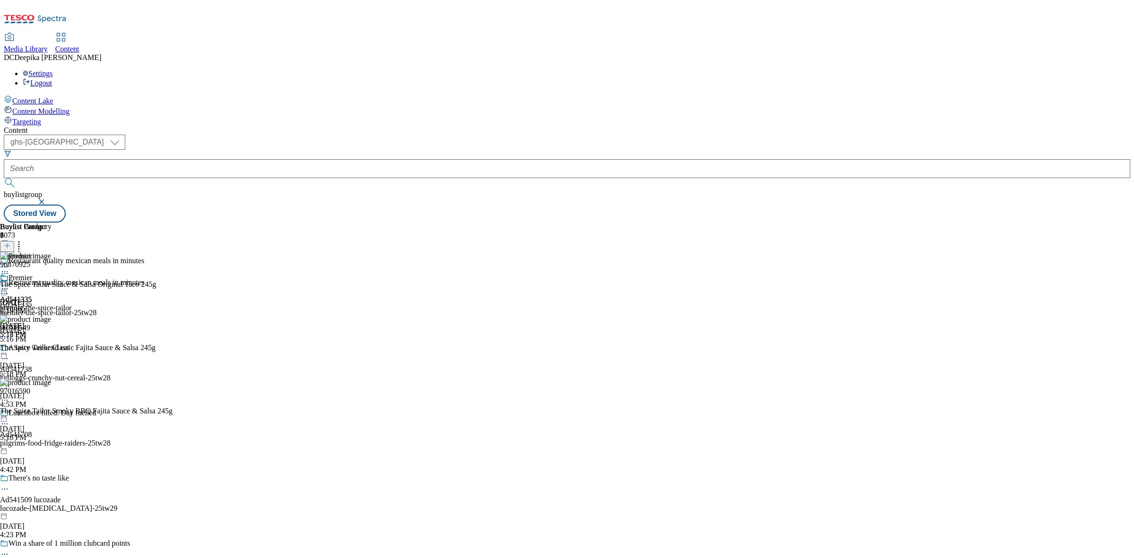
scroll to position [0, 0]
click at [961, 223] on div "Buylist Group 6073 Restaurant quality mexican meals in minutes Restaurant quali…" at bounding box center [567, 223] width 1127 height 0
click at [9, 284] on icon at bounding box center [4, 288] width 9 height 9
click at [55, 346] on button "Preview" at bounding box center [37, 351] width 36 height 11
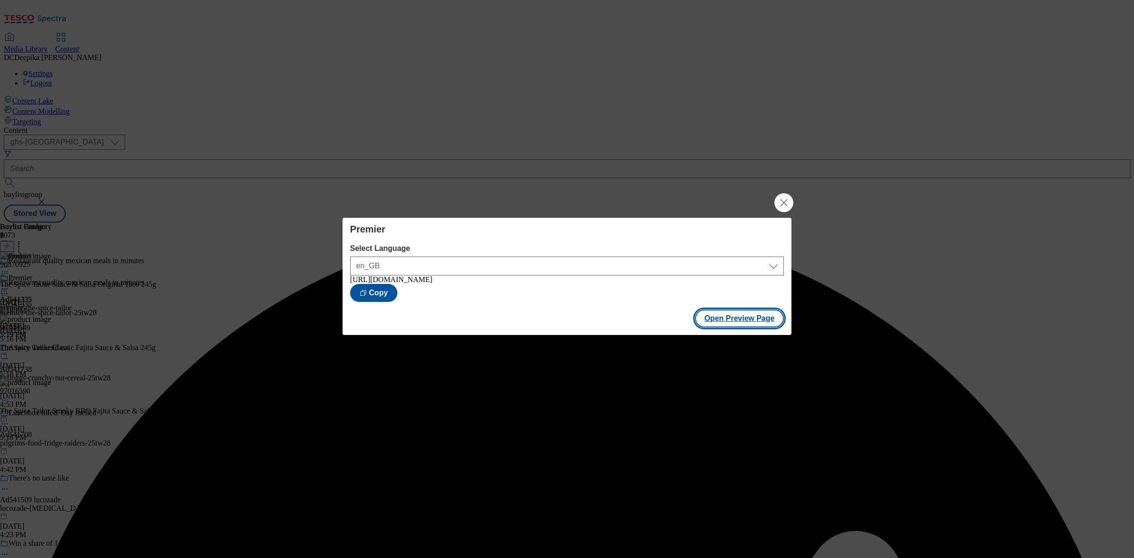
click at [723, 312] on button "Open Preview Page" at bounding box center [739, 319] width 89 height 18
click at [776, 199] on button "Close Modal" at bounding box center [784, 202] width 19 height 19
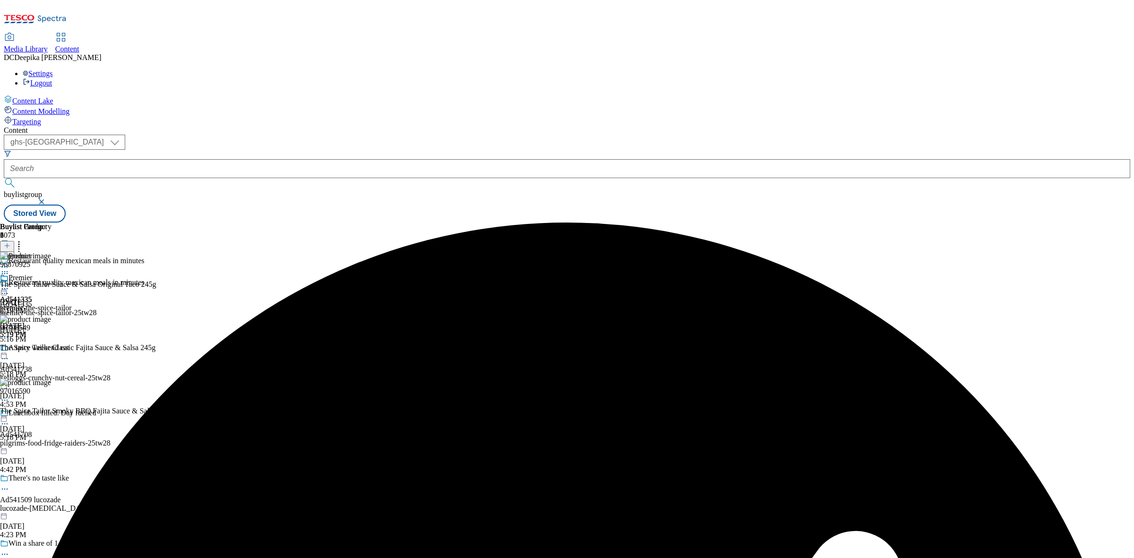
click at [9, 289] on icon at bounding box center [4, 293] width 9 height 9
click at [44, 308] on button "Edit" at bounding box center [31, 313] width 25 height 11
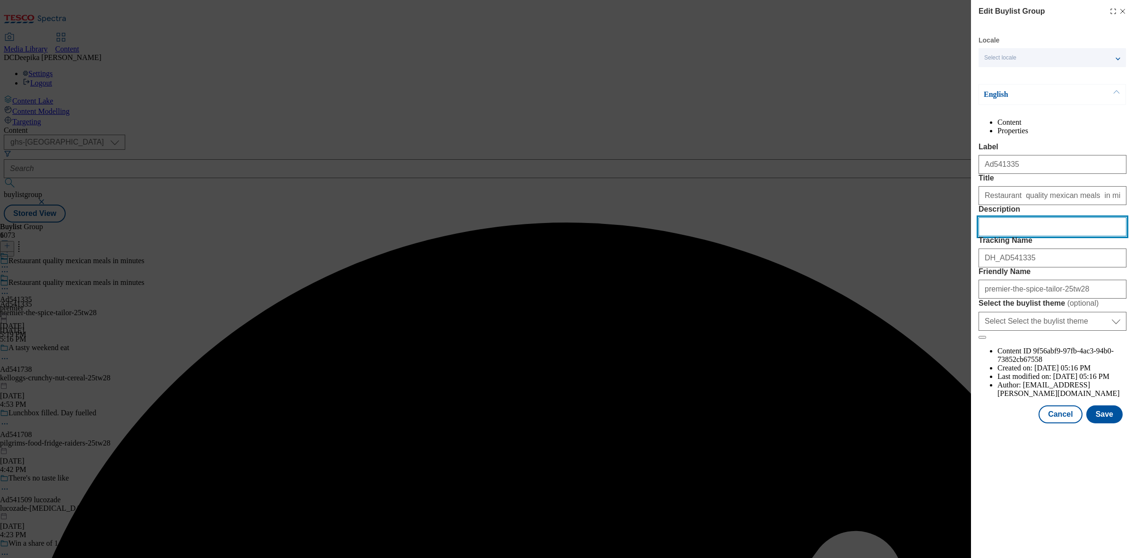
click at [1022, 236] on input "Description" at bounding box center [1053, 226] width 148 height 19
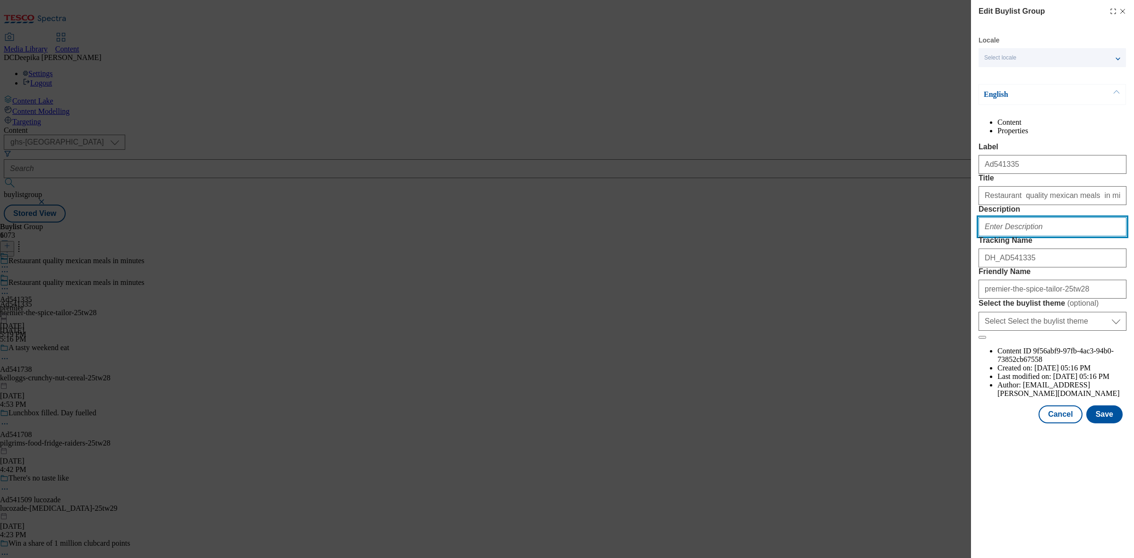
paste input "The Spice Tailor Mexican Original Taco Sauce and Salsa Kit 245g"
type input "The Spice Tailor Mexican Original Taco Sauce and Salsa Kit 245g"
click at [1118, 423] on button "Save" at bounding box center [1105, 415] width 36 height 18
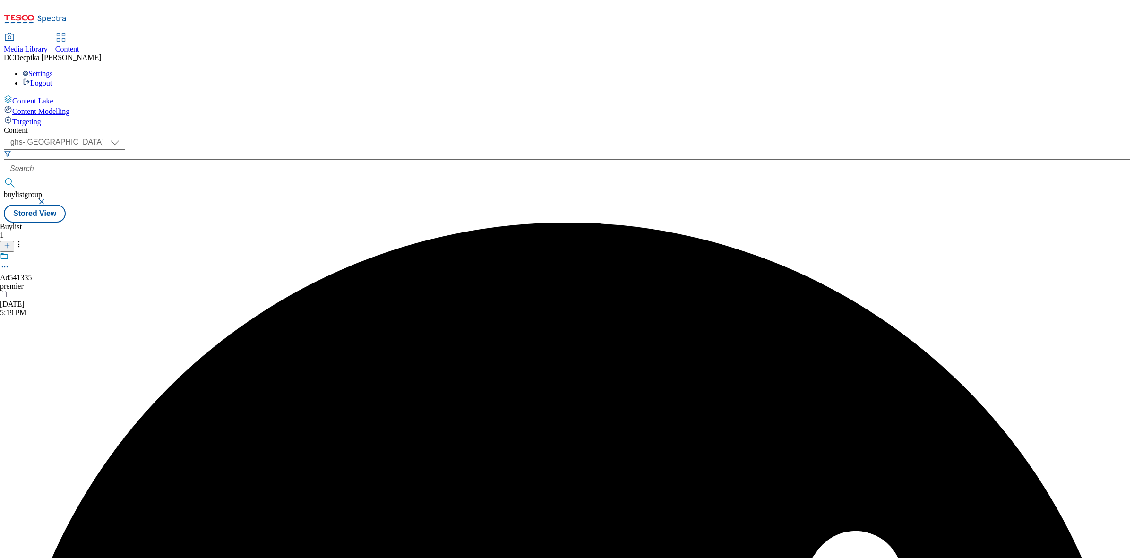
click at [336, 223] on div "Buylist 1 Ad541335 premier Aug 28, 2025 5:19 PM" at bounding box center [567, 223] width 1127 height 0
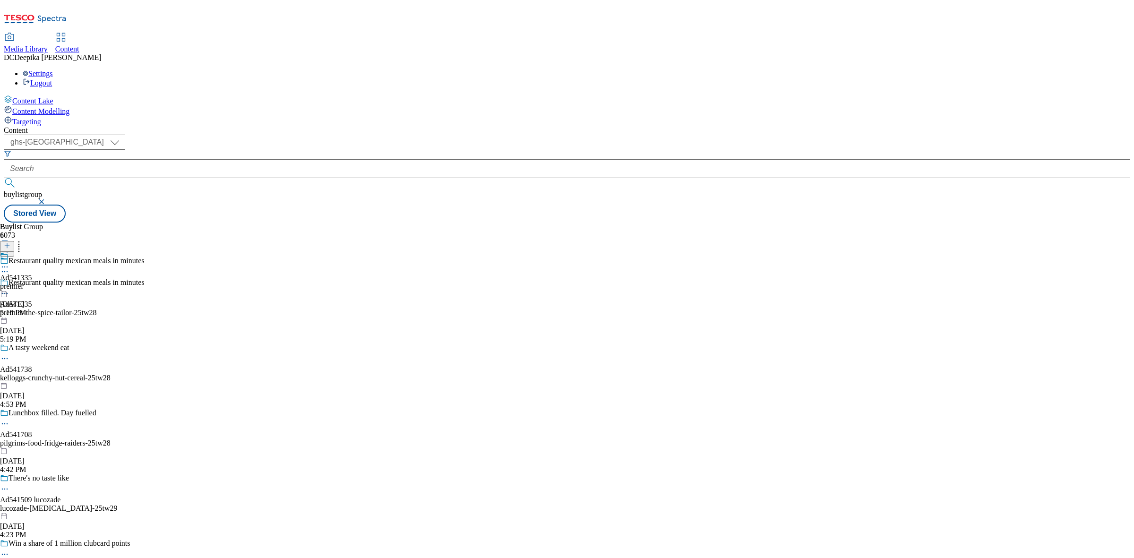
click at [9, 262] on icon at bounding box center [4, 266] width 9 height 9
click at [44, 281] on button "Edit" at bounding box center [31, 286] width 25 height 11
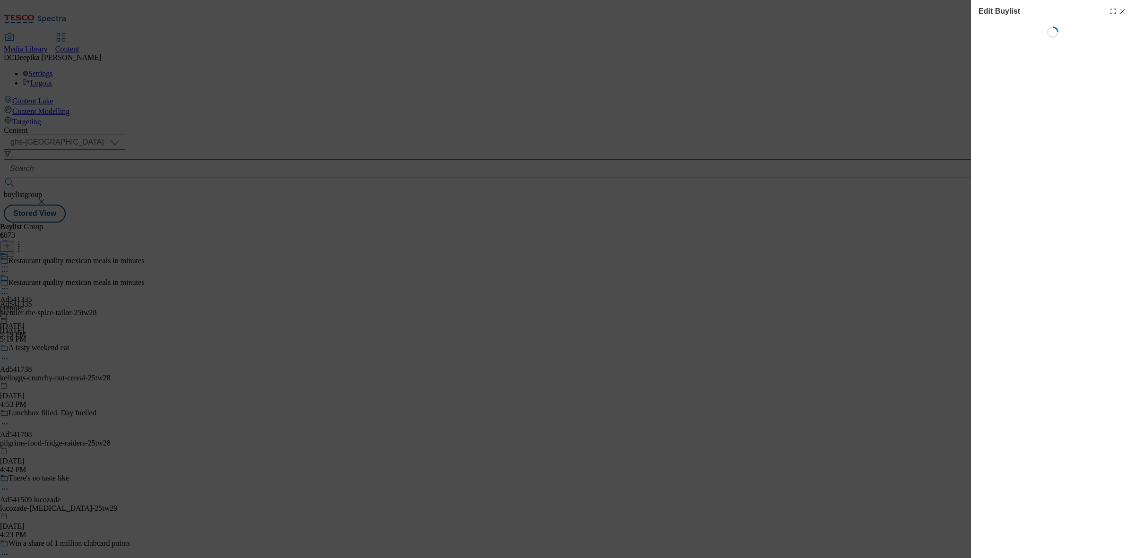
select select "tactical"
select select "supplier funded short term 1-3 weeks"
select select "dunnhumby"
select select "Banner"
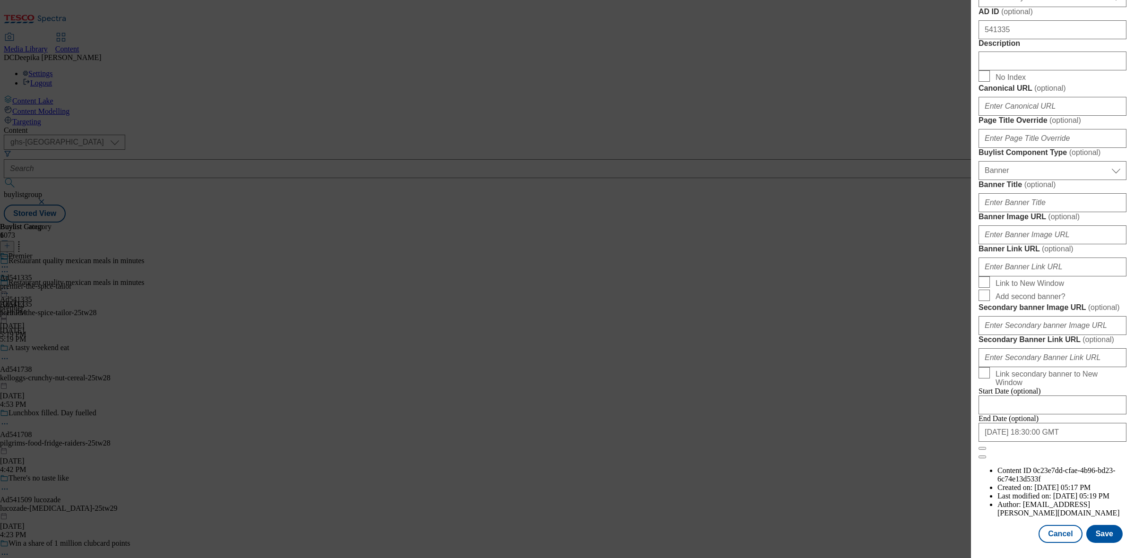
scroll to position [579, 0]
click at [1016, 70] on input "Description" at bounding box center [1053, 61] width 148 height 19
paste input "The Spice Tailor Mexican Original Taco Sauce and Salsa Kit 245g"
type input "The Spice Tailor Mexican Original Taco Sauce and Salsa Kit 245g"
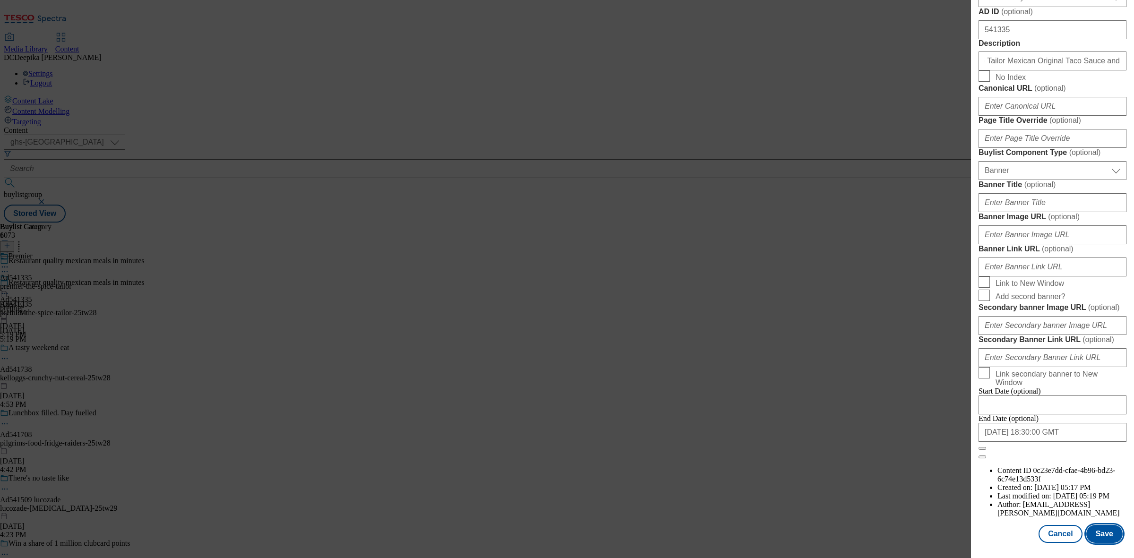
click at [1093, 529] on button "Save" at bounding box center [1105, 534] width 36 height 18
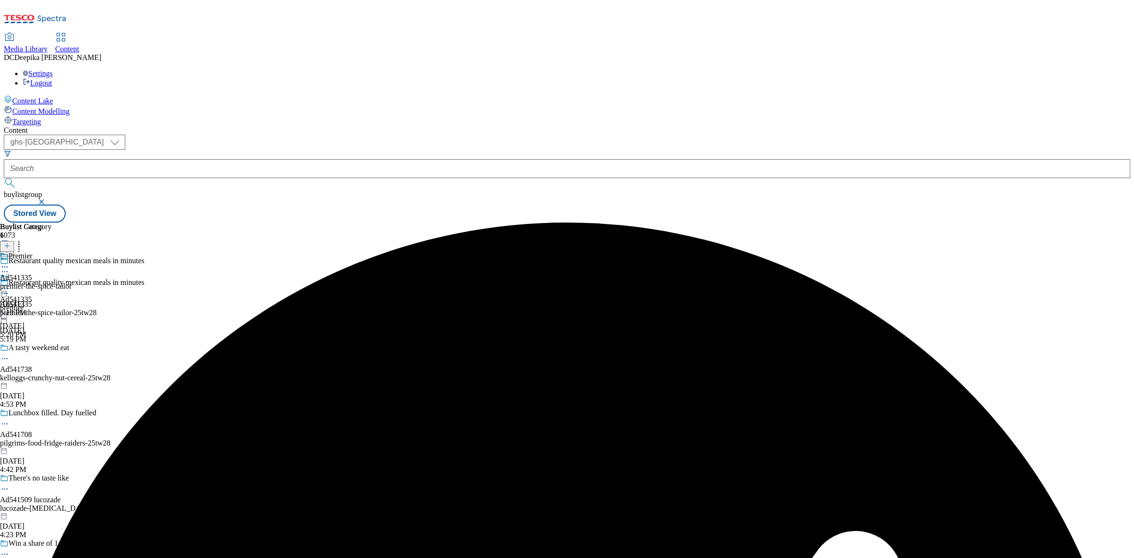
click at [9, 262] on icon at bounding box center [4, 266] width 9 height 9
click at [40, 284] on span "Edit" at bounding box center [34, 287] width 11 height 7
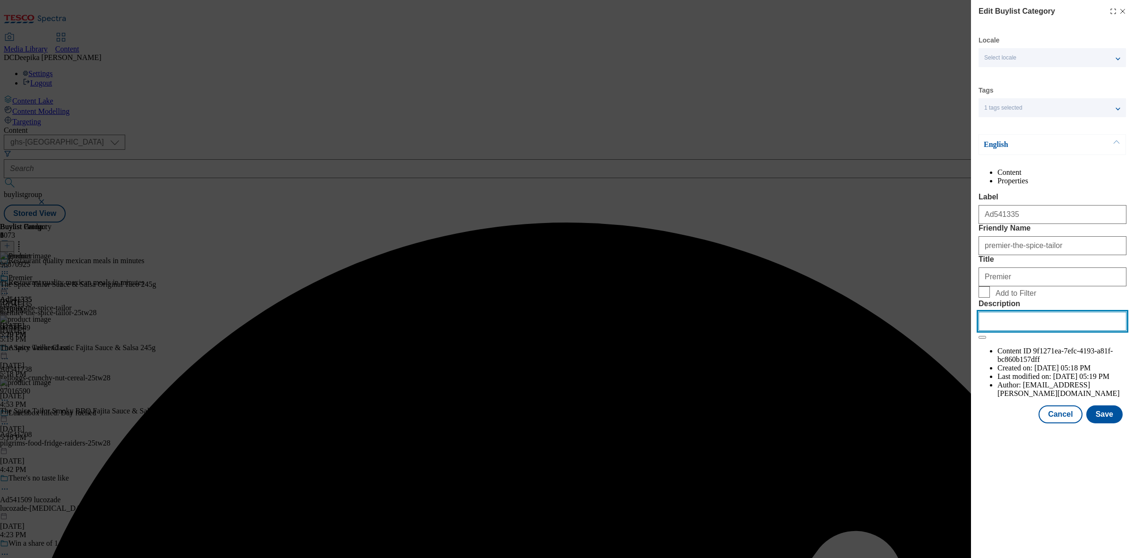
click at [1035, 331] on input "Description" at bounding box center [1053, 321] width 148 height 19
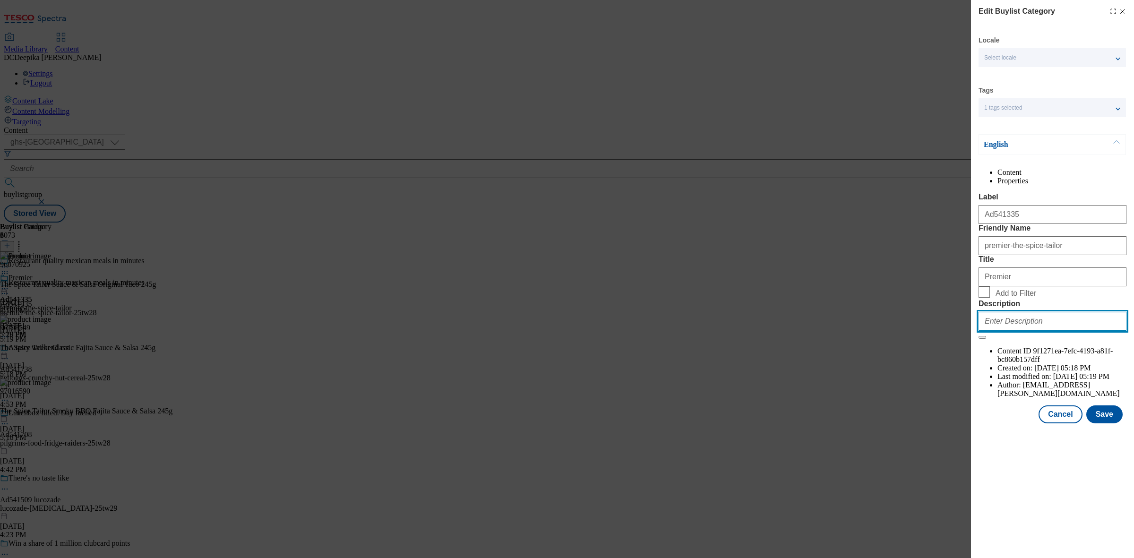
paste input "The Spice Tailor Mexican Original Taco Sauce and Salsa Kit 245g"
type input "The Spice Tailor Mexican Original Taco Sauce and Salsa Kit 245g"
click at [1104, 423] on button "Save" at bounding box center [1105, 415] width 36 height 18
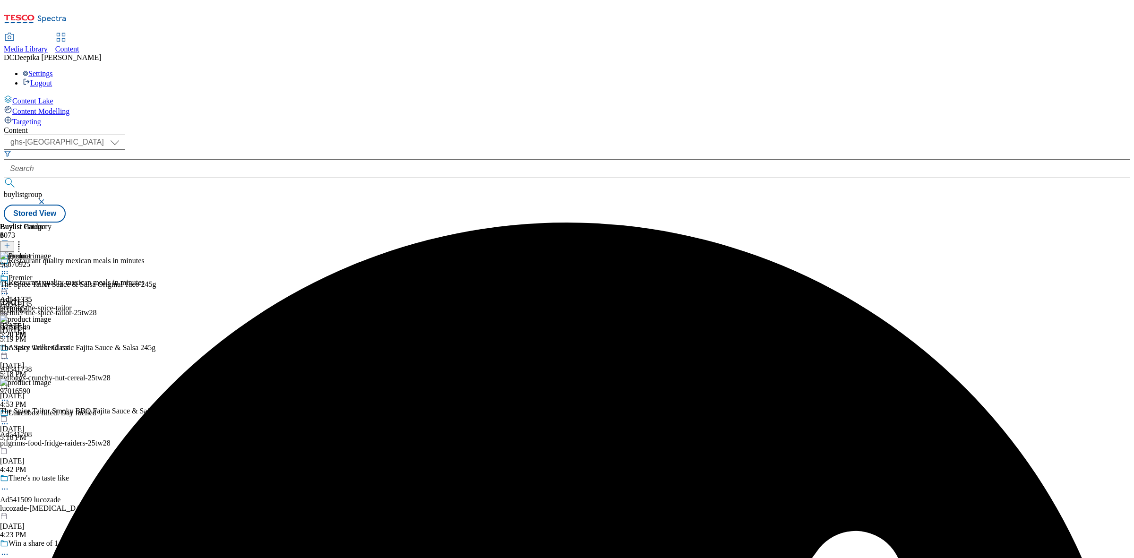
click at [866, 223] on div "Buylist Group 6073 Restaurant quality mexican meals in minutes Restaurant quali…" at bounding box center [567, 223] width 1127 height 0
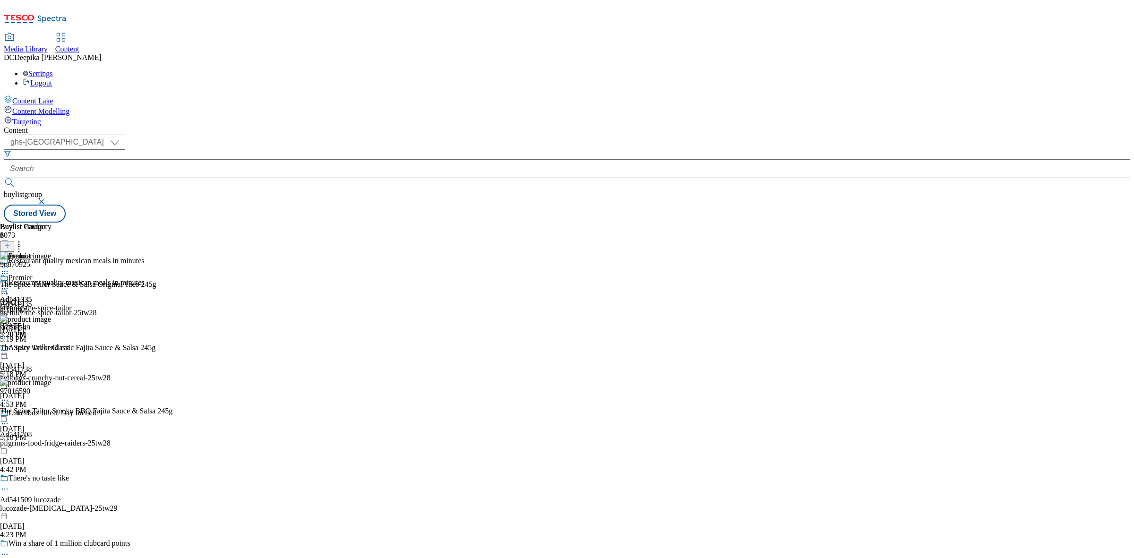
click at [72, 274] on div "Premier Ad541335 premier-the-spice-tailor Aug 28, 2025 5:20 PM" at bounding box center [36, 306] width 72 height 65
click at [9, 284] on icon at bounding box center [4, 288] width 9 height 9
click at [55, 346] on button "Preview" at bounding box center [37, 351] width 36 height 11
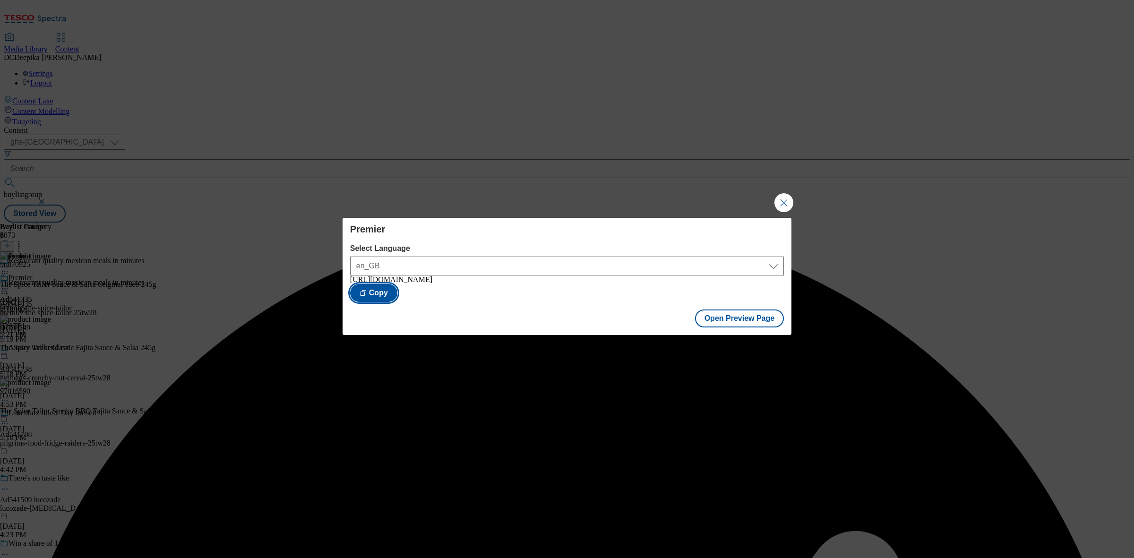
click at [397, 298] on button "Copy" at bounding box center [373, 293] width 47 height 18
click at [783, 202] on button "Close Modal" at bounding box center [784, 202] width 19 height 19
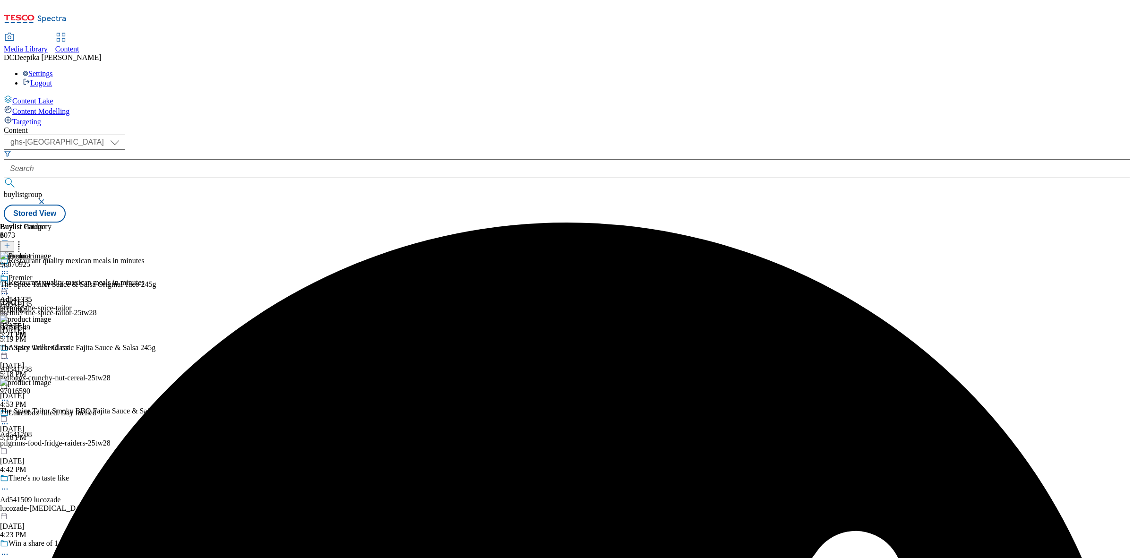
click at [866, 223] on div "Buylist Group 6073 Restaurant quality mexican meals in minutes Restaurant quali…" at bounding box center [567, 223] width 1127 height 0
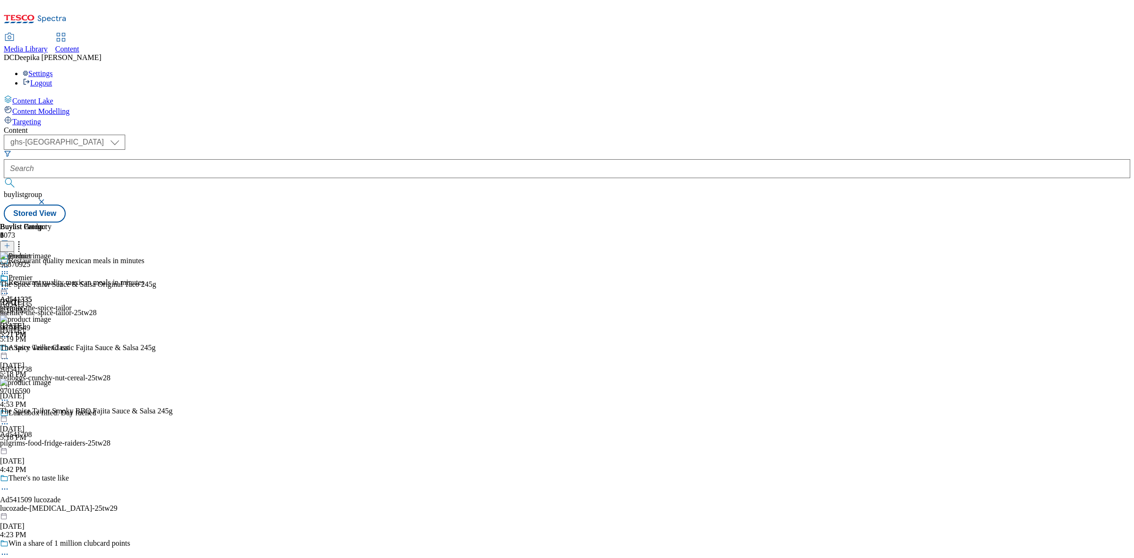
click at [9, 284] on icon at bounding box center [4, 288] width 9 height 9
click at [44, 303] on button "Edit" at bounding box center [31, 308] width 25 height 11
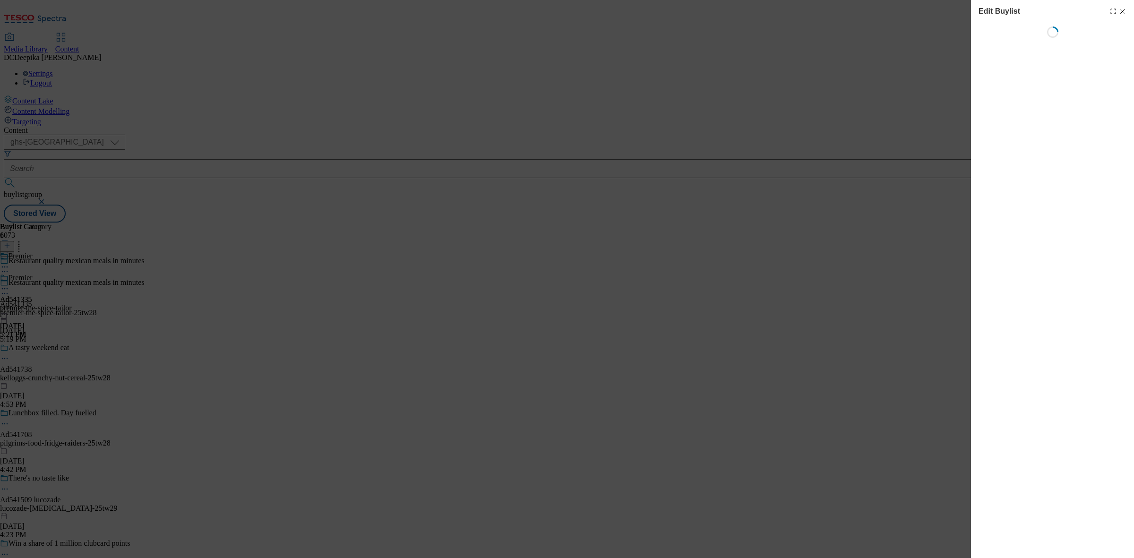
select select "tactical"
select select "supplier funded short term 1-3 weeks"
select select "dunnhumby"
select select "Banner"
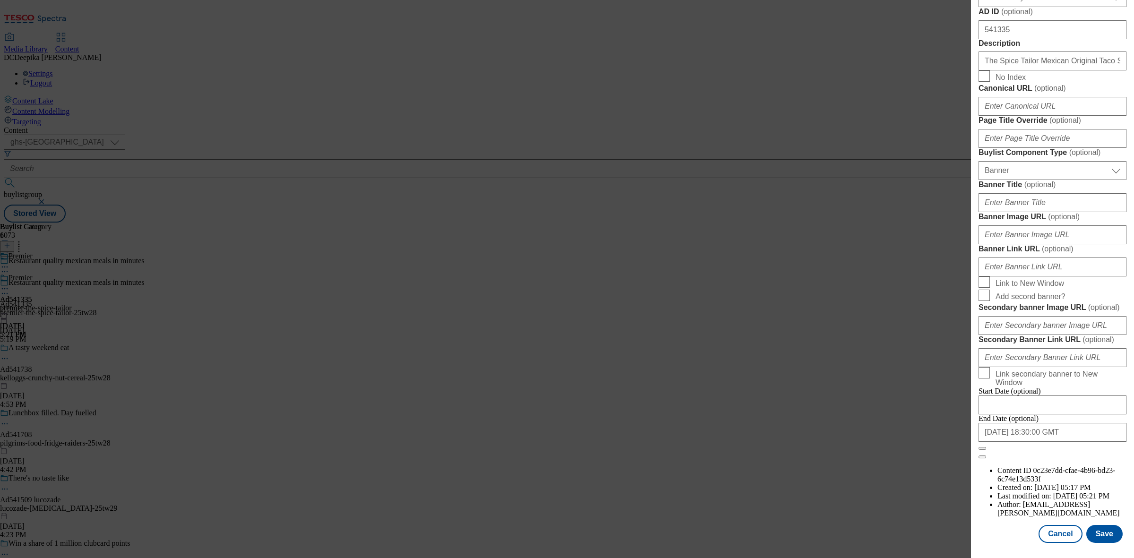
scroll to position [875, 0]
click at [1055, 525] on button "Cancel" at bounding box center [1060, 534] width 43 height 18
select select "tactical"
select select "supplier funded short term 1-3 weeks"
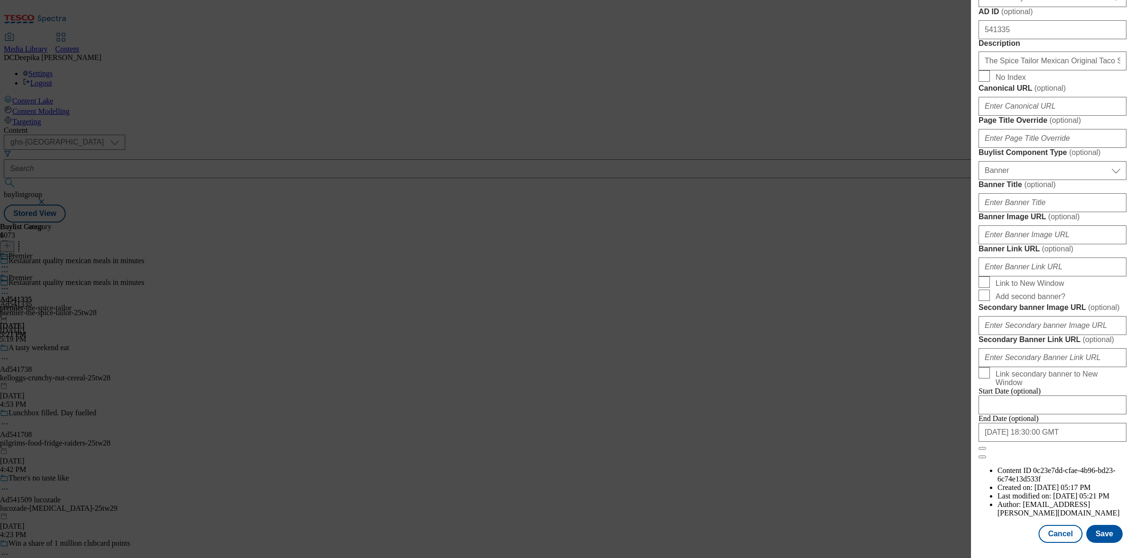
select select "dunnhumby"
select select "Banner"
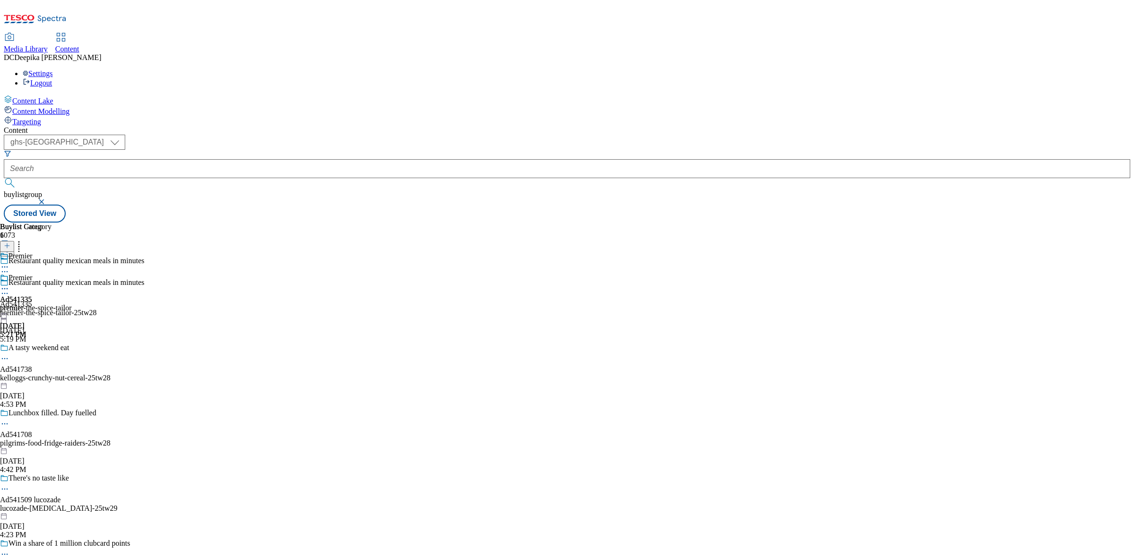
click at [740, 223] on div "Buylist Group 6073 Restaurant quality mexican meals in minutes Restaurant quali…" at bounding box center [567, 223] width 1127 height 0
click at [943, 223] on div "Buylist Group 6073 Restaurant quality mexican meals in minutes Restaurant quali…" at bounding box center [567, 223] width 1127 height 0
click at [778, 223] on div "Buylist Group 6073 Restaurant quality mexican meals in minutes Restaurant quali…" at bounding box center [567, 223] width 1127 height 0
